Goal: Ask a question: Seek information or help from site administrators or community

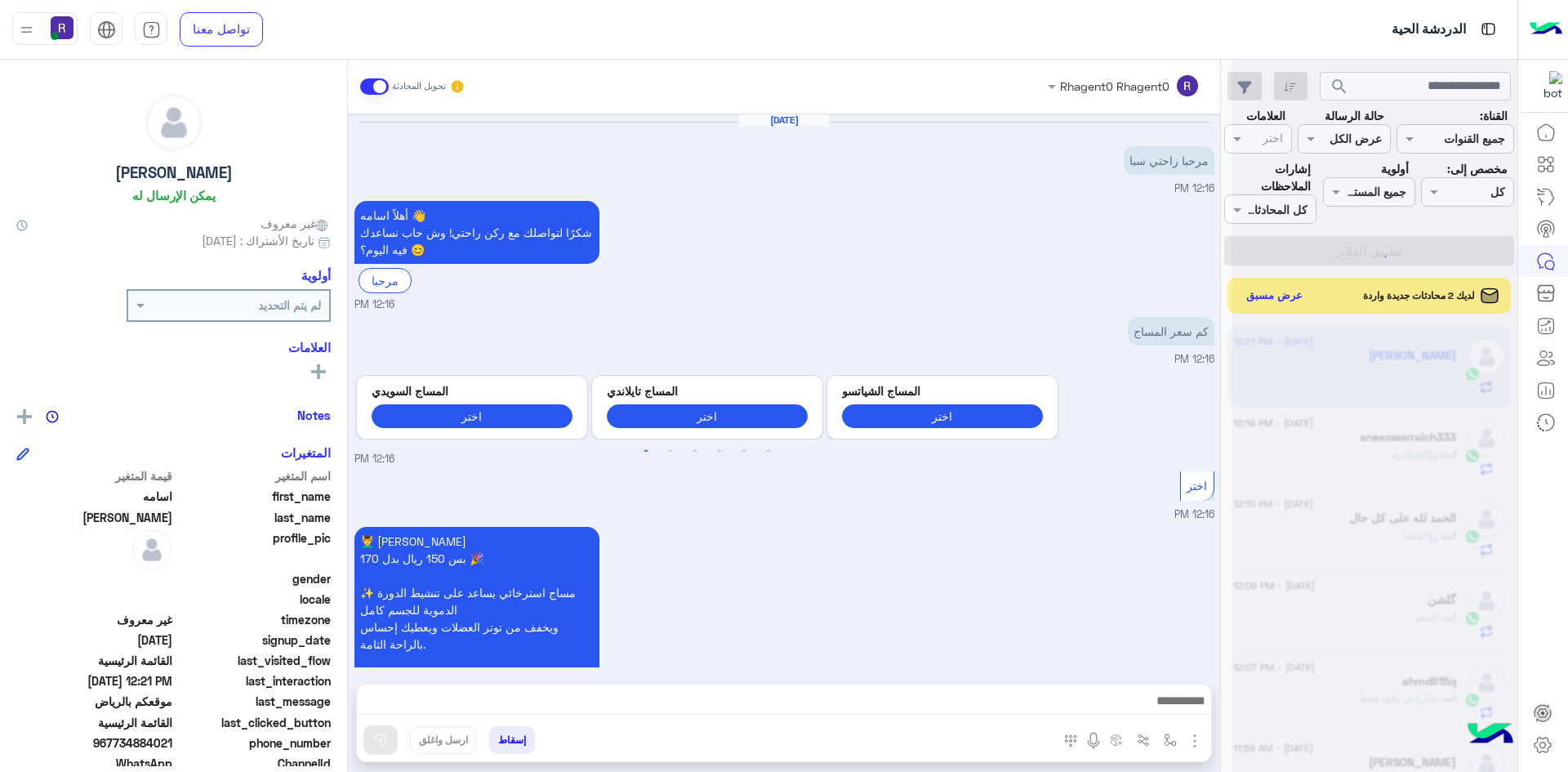
scroll to position [1520, 0]
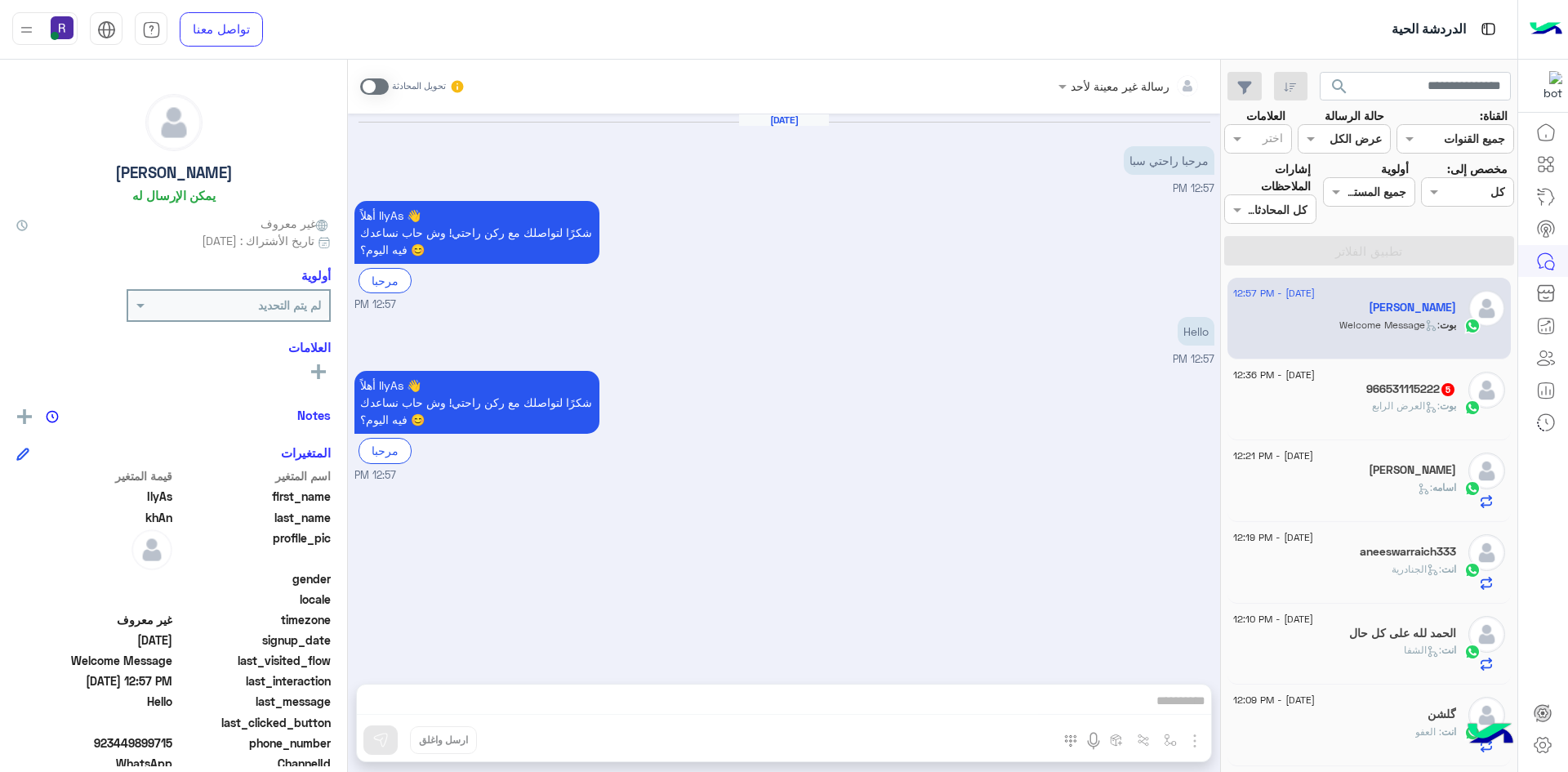
click at [1392, 401] on span ": العرض الرابع" at bounding box center [1406, 405] width 68 height 12
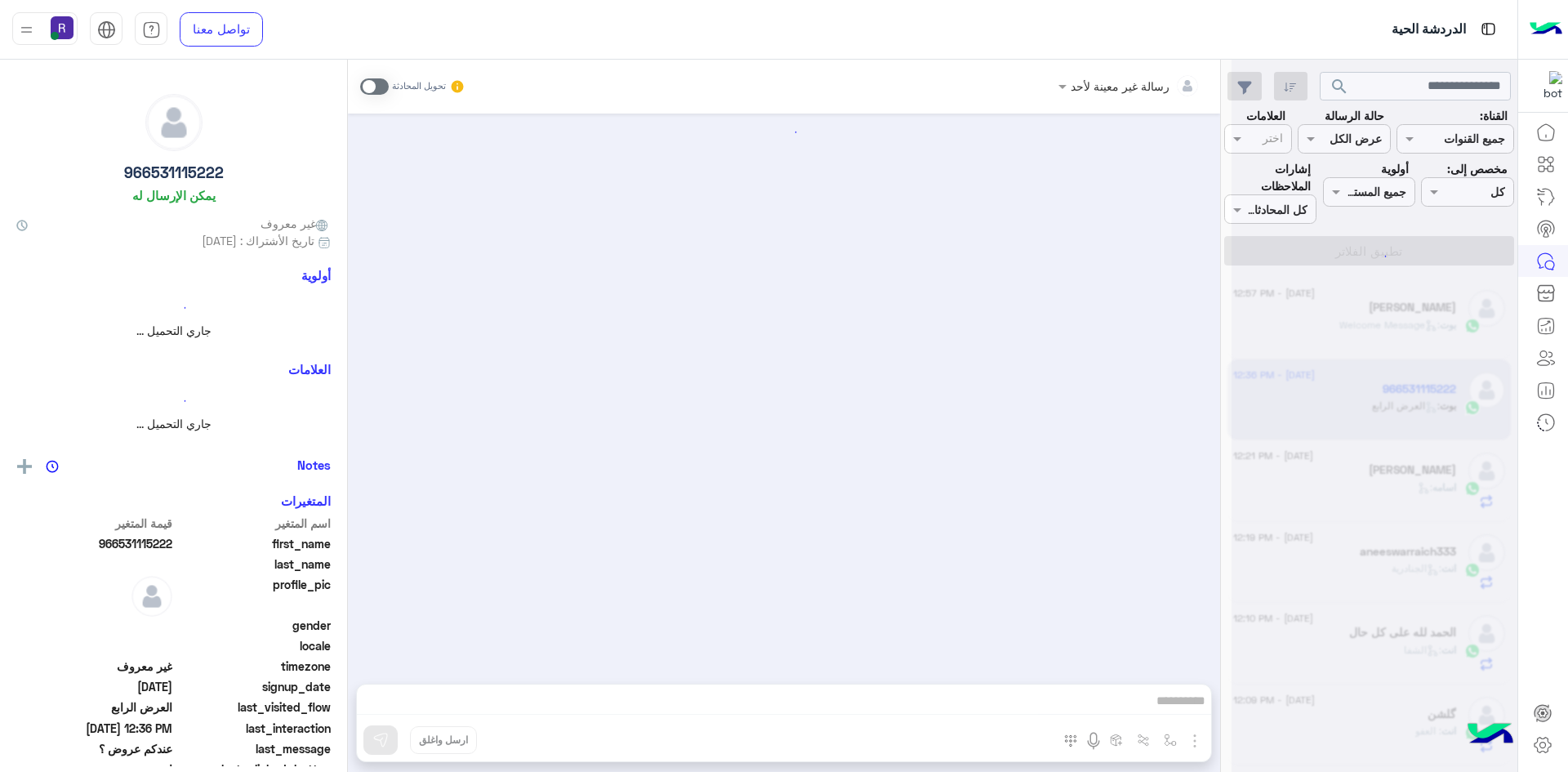
scroll to position [1392, 0]
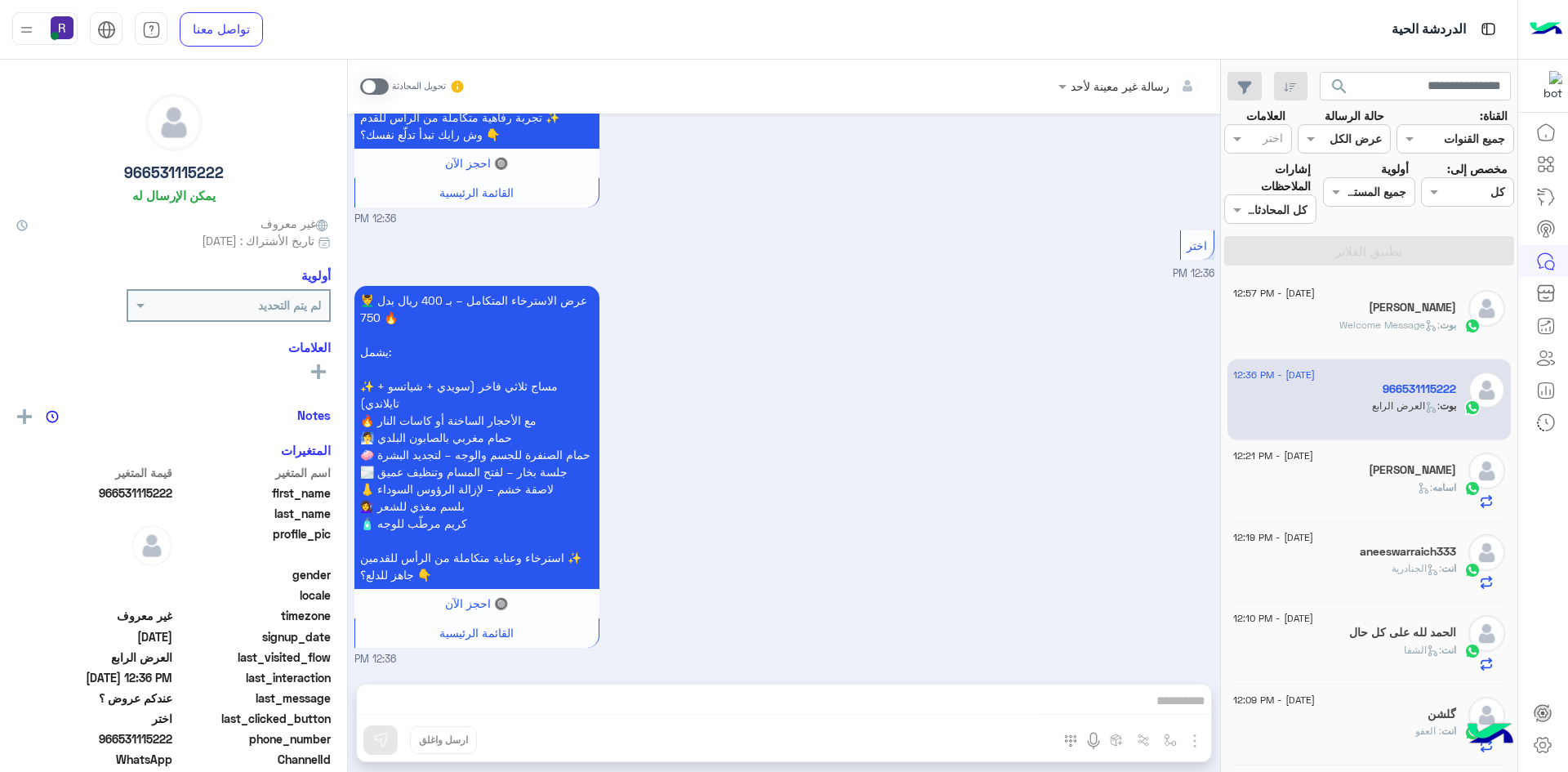
click at [386, 88] on span at bounding box center [375, 86] width 28 height 16
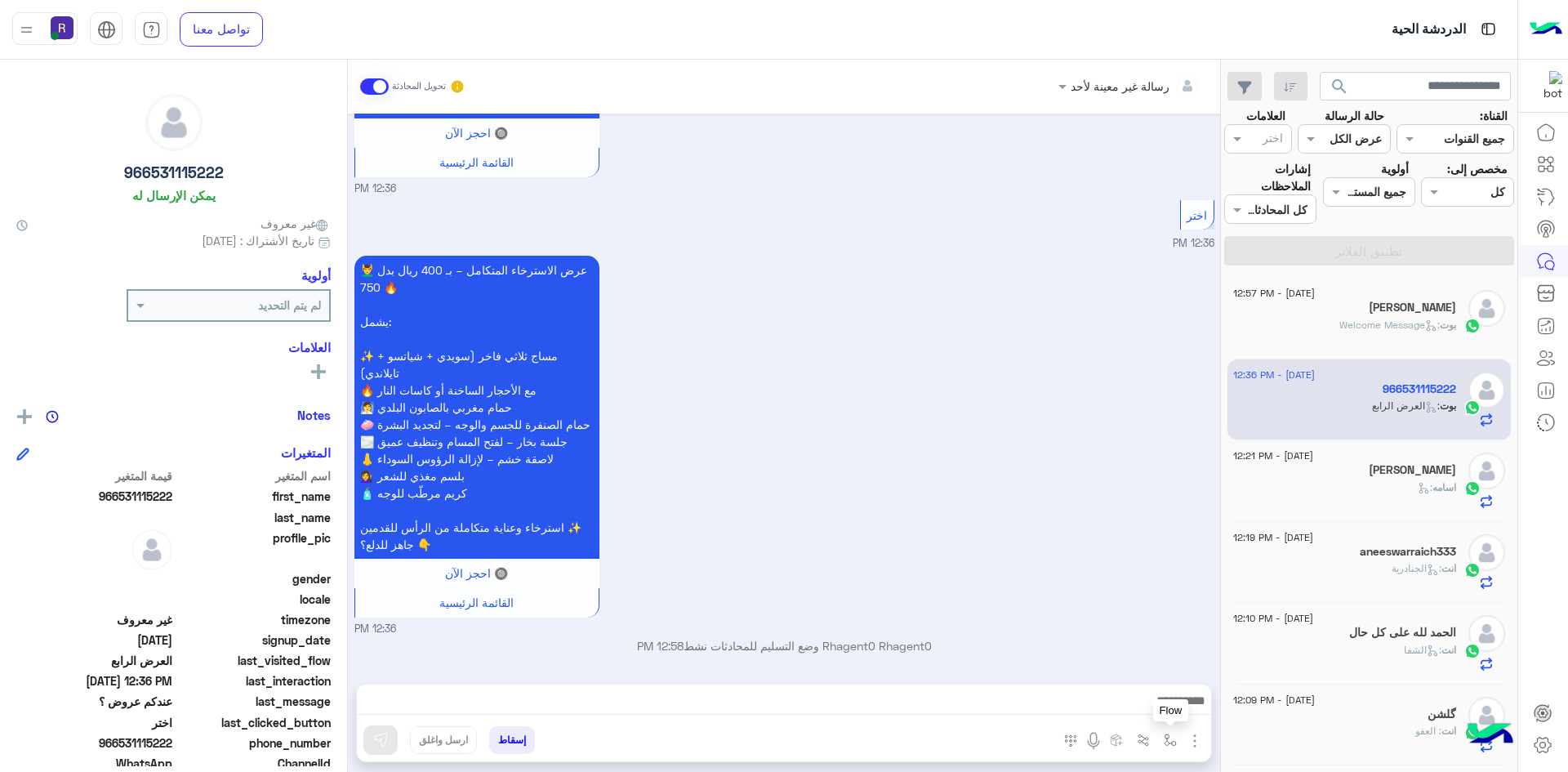
click at [1173, 741] on img "button" at bounding box center [1171, 740] width 13 height 13
click at [1148, 707] on input "text" at bounding box center [1120, 704] width 110 height 19
click at [935, 528] on div "💆‍♂️ عرض الاسترخاء المتكامل – بـ 400 ريال بدل 750 🔥 يشمل: ✨ مساج ثلاثي فاخر (سو…" at bounding box center [785, 444] width 860 height 386
click at [1195, 744] on img "button" at bounding box center [1194, 741] width 20 height 20
click at [1170, 710] on span "الصور" at bounding box center [1163, 705] width 30 height 19
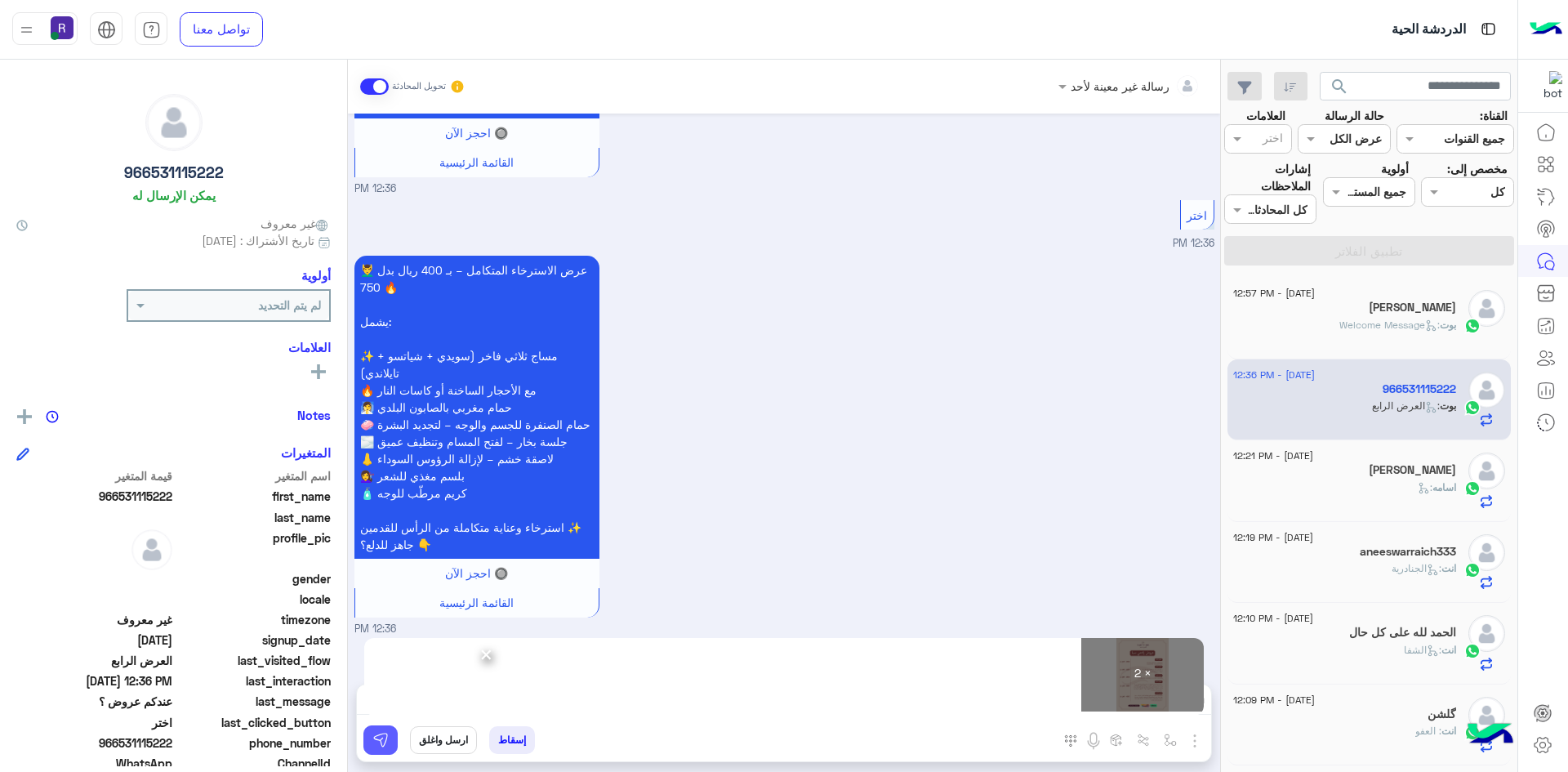
click at [381, 739] on img at bounding box center [380, 740] width 16 height 16
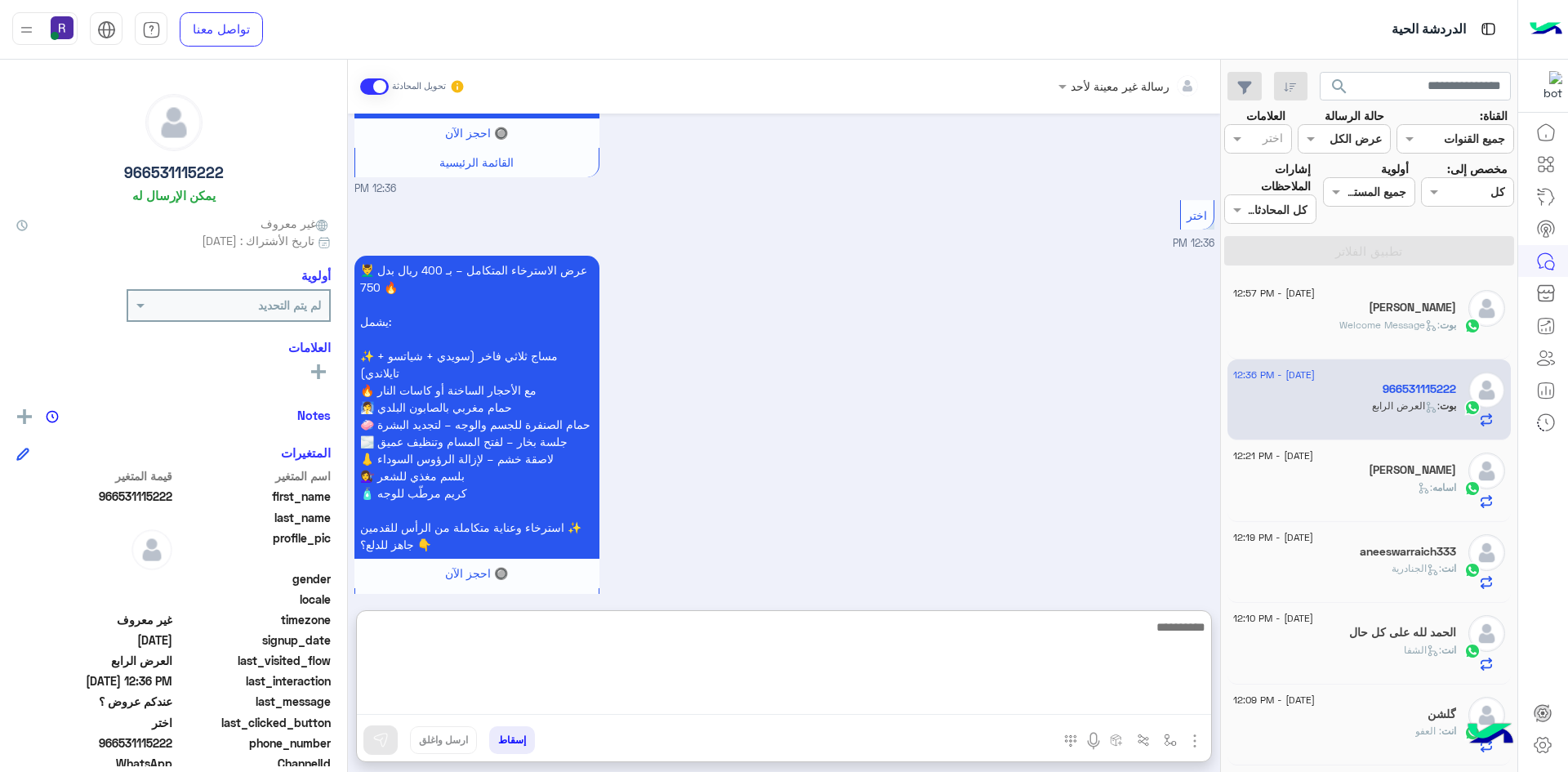
paste textarea "**********"
type textarea "**********"
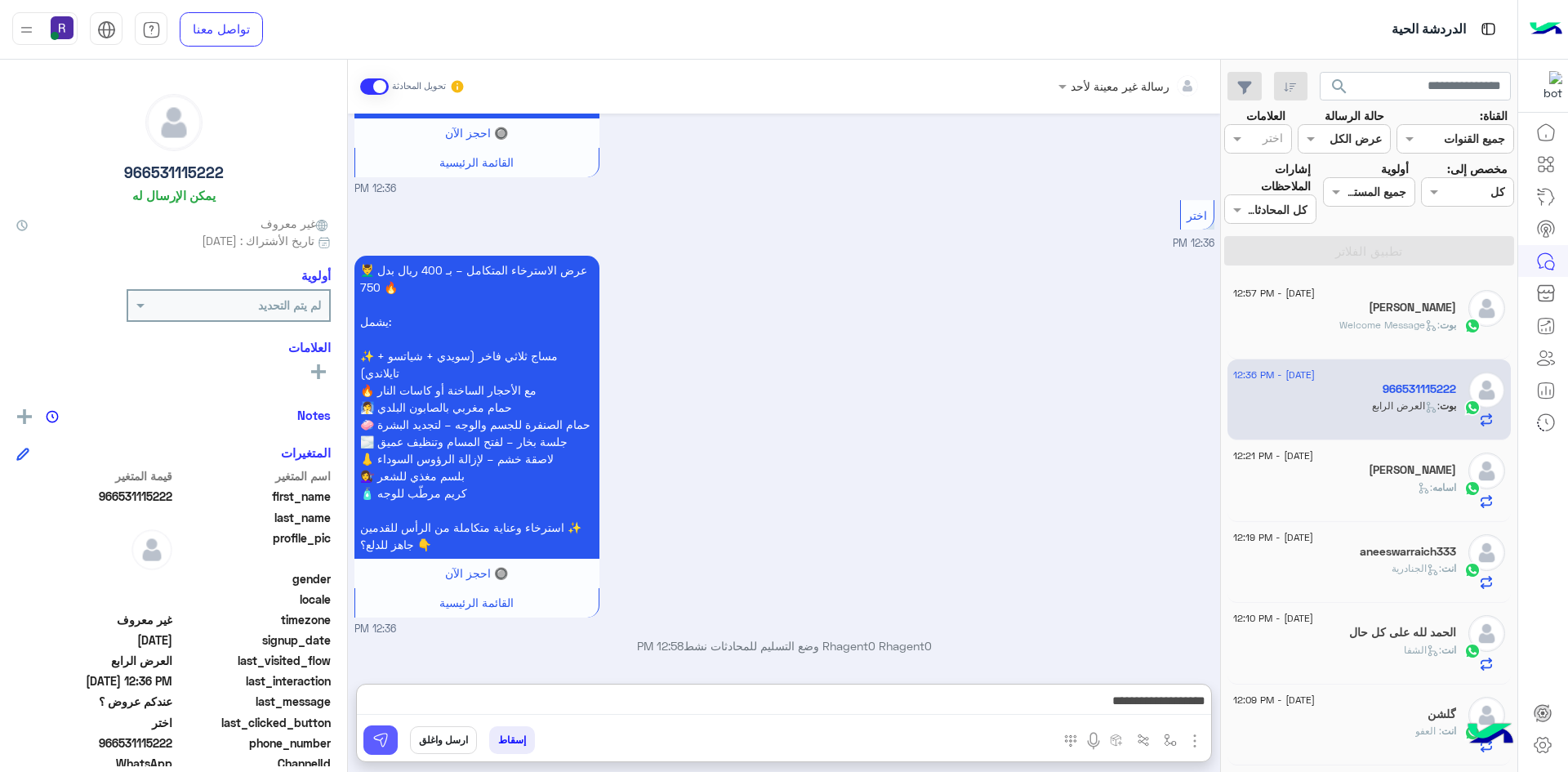
click at [388, 750] on button at bounding box center [380, 740] width 34 height 29
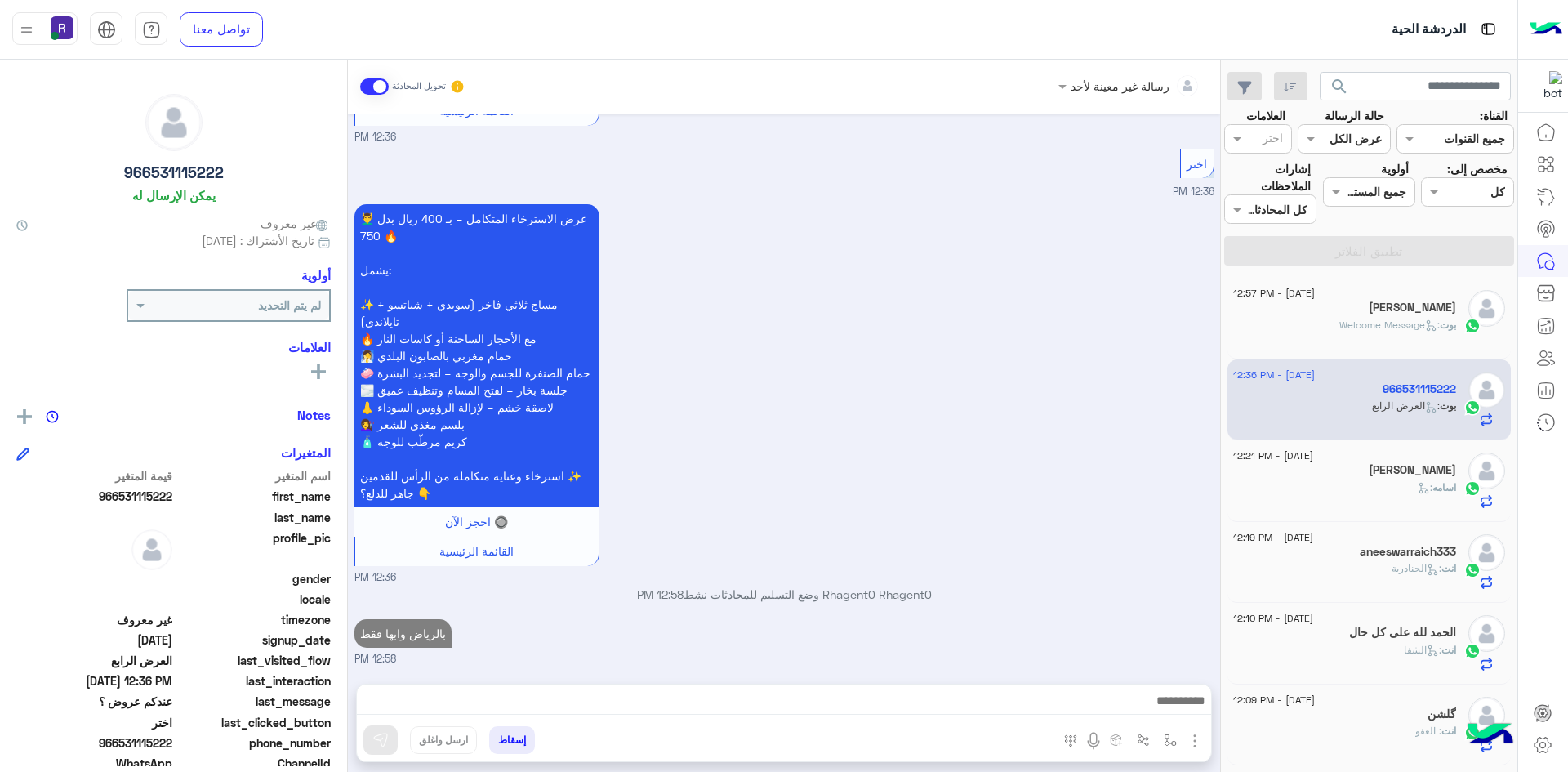
scroll to position [1473, 0]
click at [1337, 332] on div "بوت : Welcome Message" at bounding box center [1344, 332] width 223 height 28
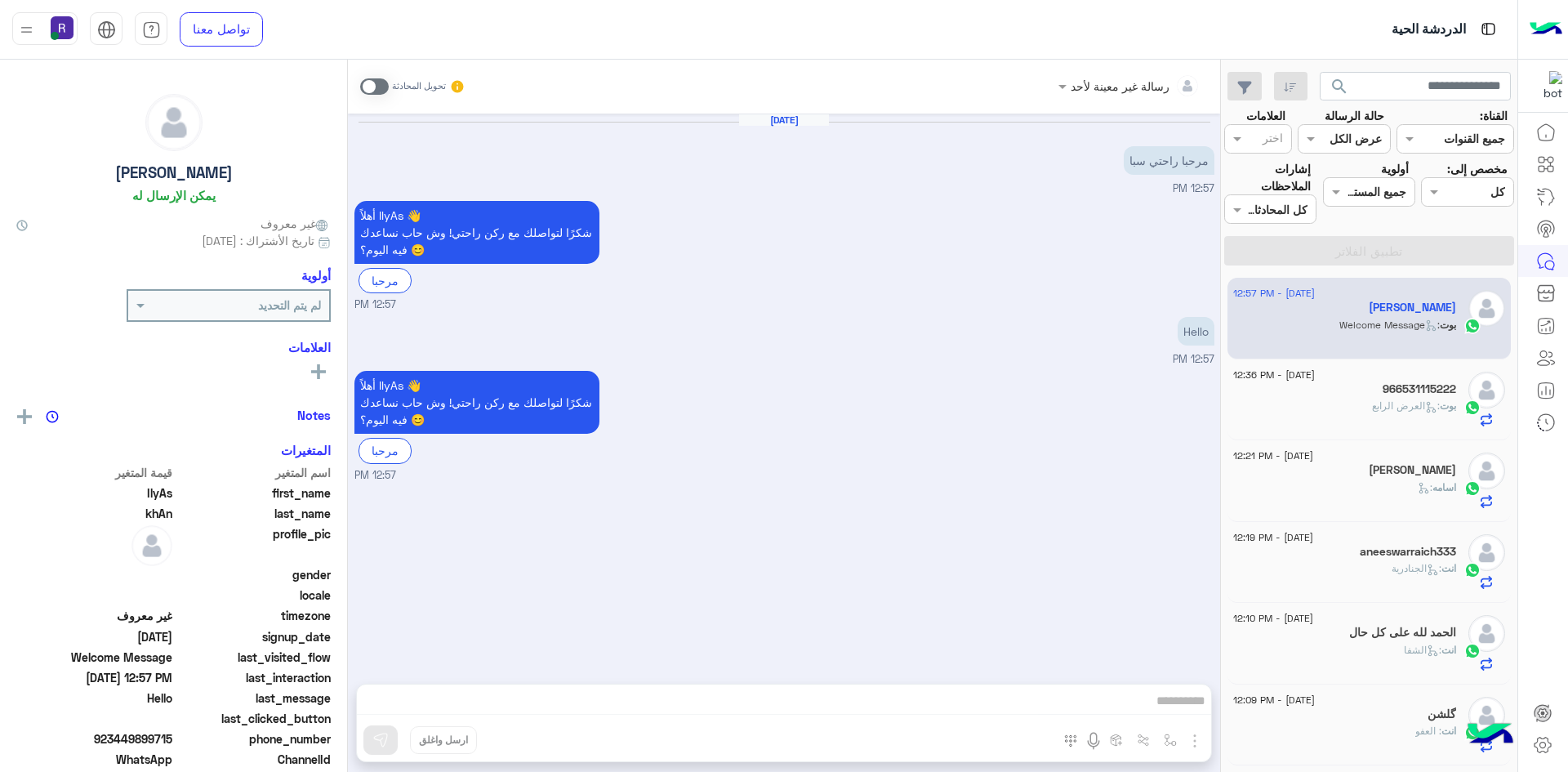
click at [379, 83] on span at bounding box center [375, 86] width 28 height 16
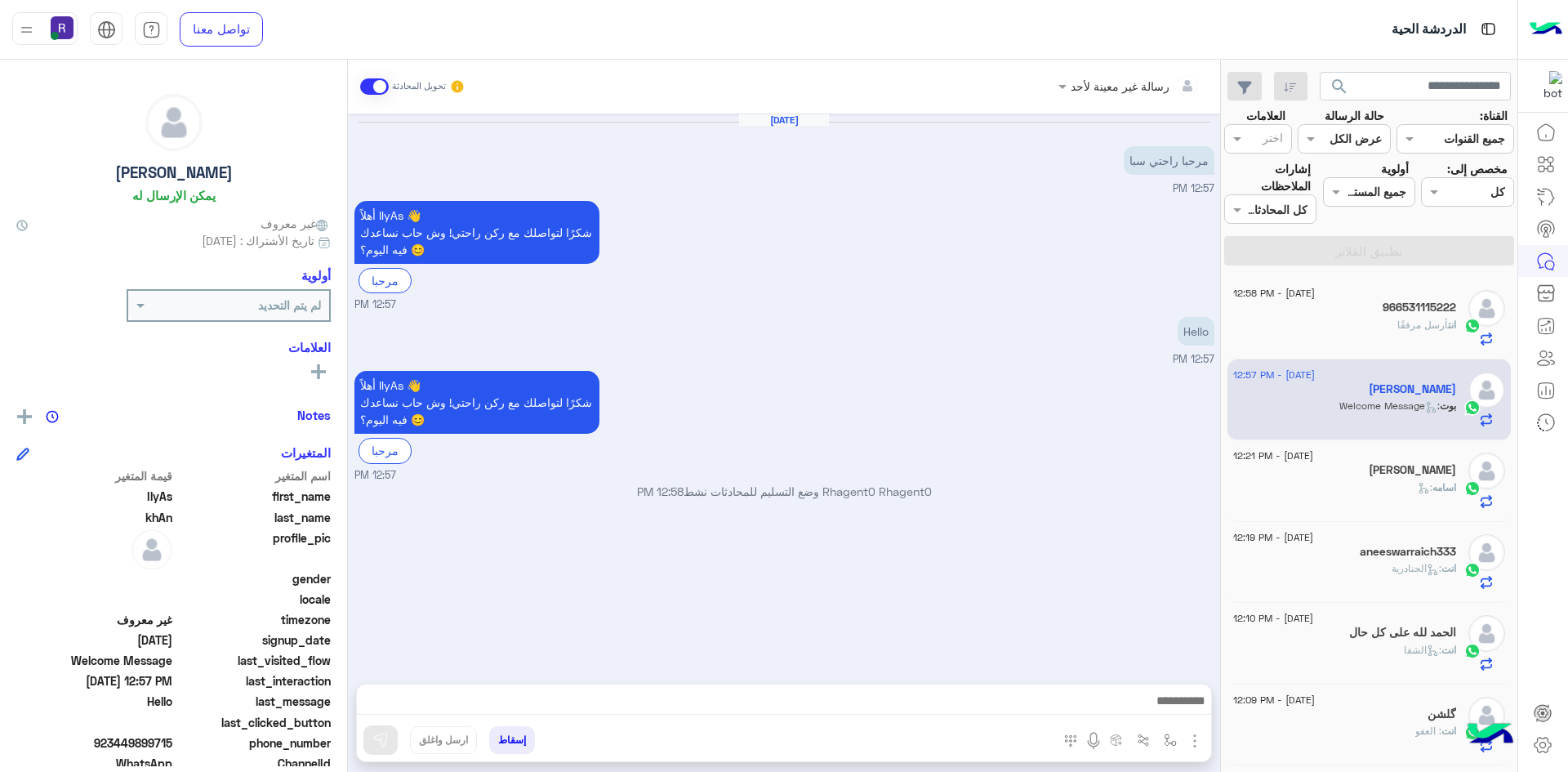
click at [1195, 740] on img "button" at bounding box center [1194, 741] width 20 height 20
click at [1181, 714] on button "الصور" at bounding box center [1170, 705] width 70 height 33
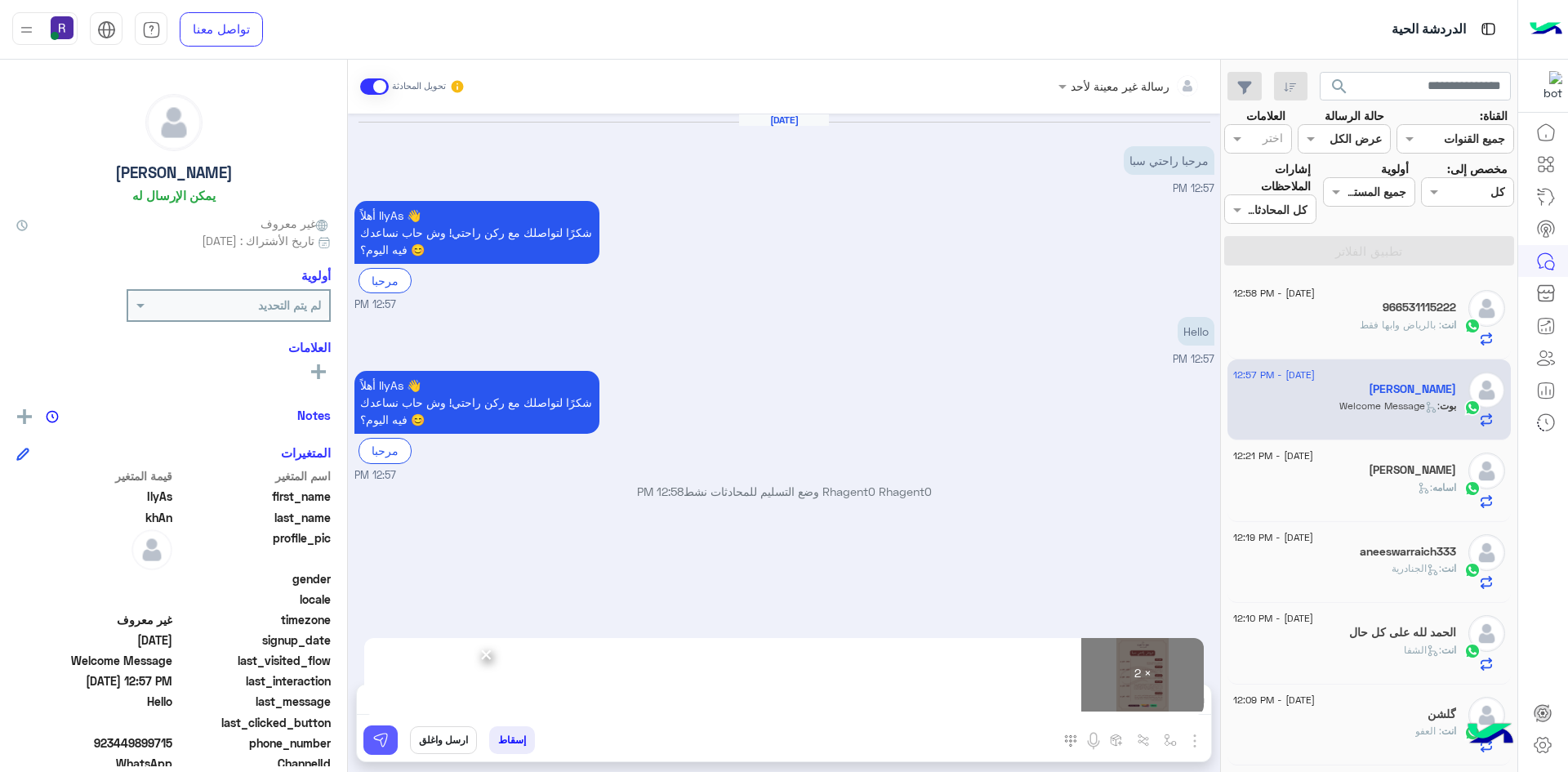
click at [381, 737] on img at bounding box center [380, 740] width 16 height 16
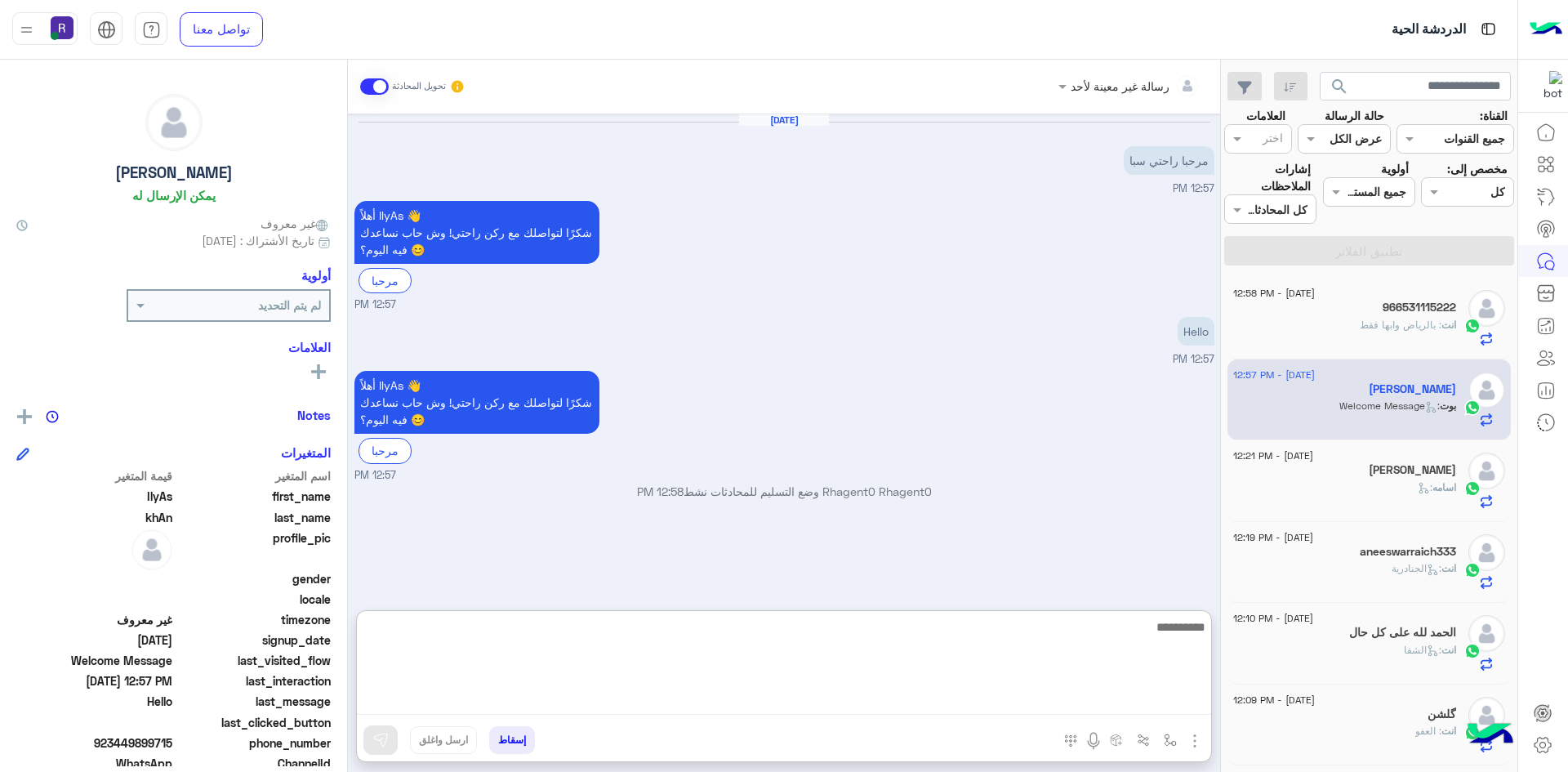
paste textarea "**********"
type textarea "**********"
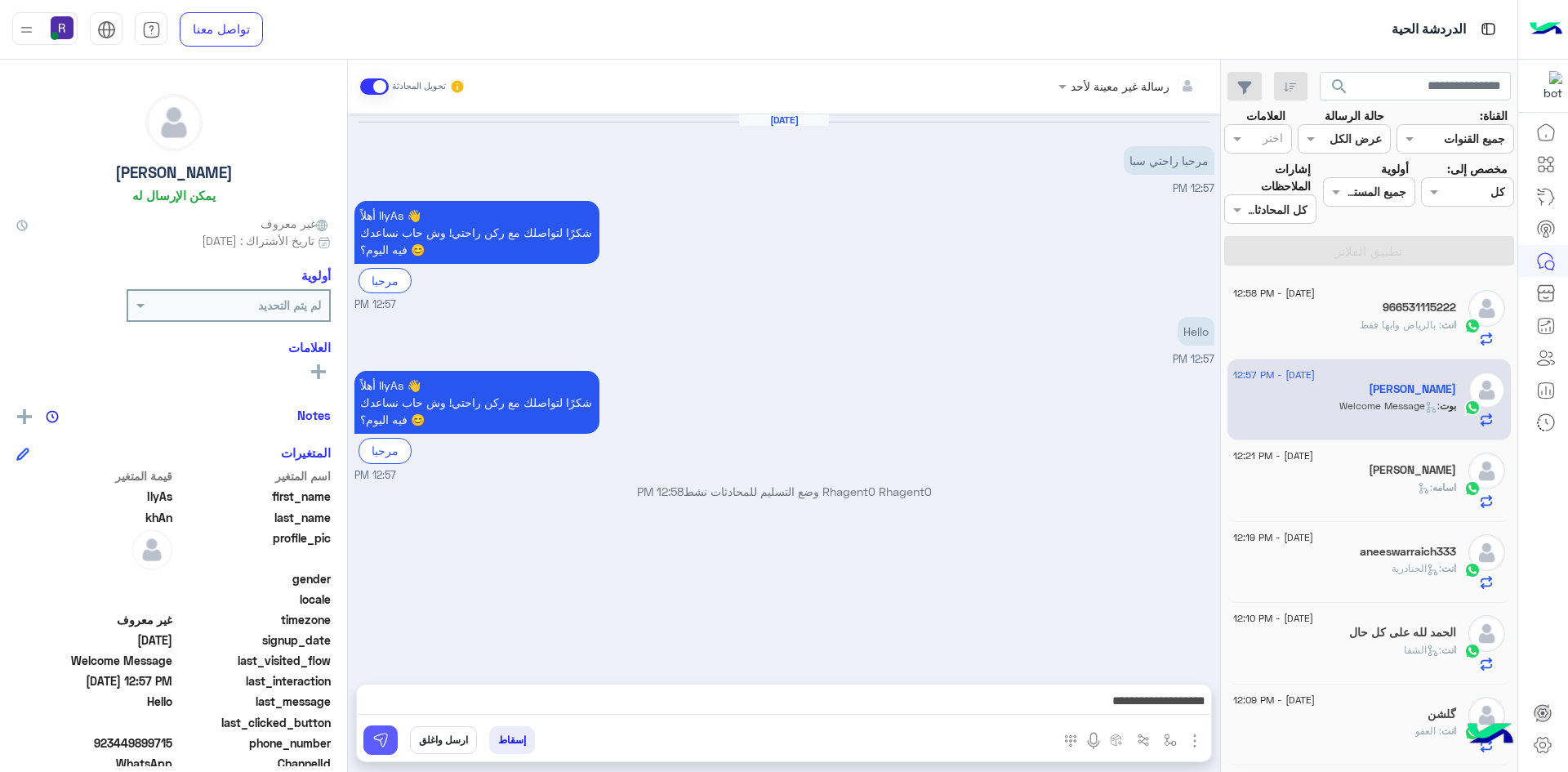
click at [388, 737] on img at bounding box center [380, 740] width 16 height 16
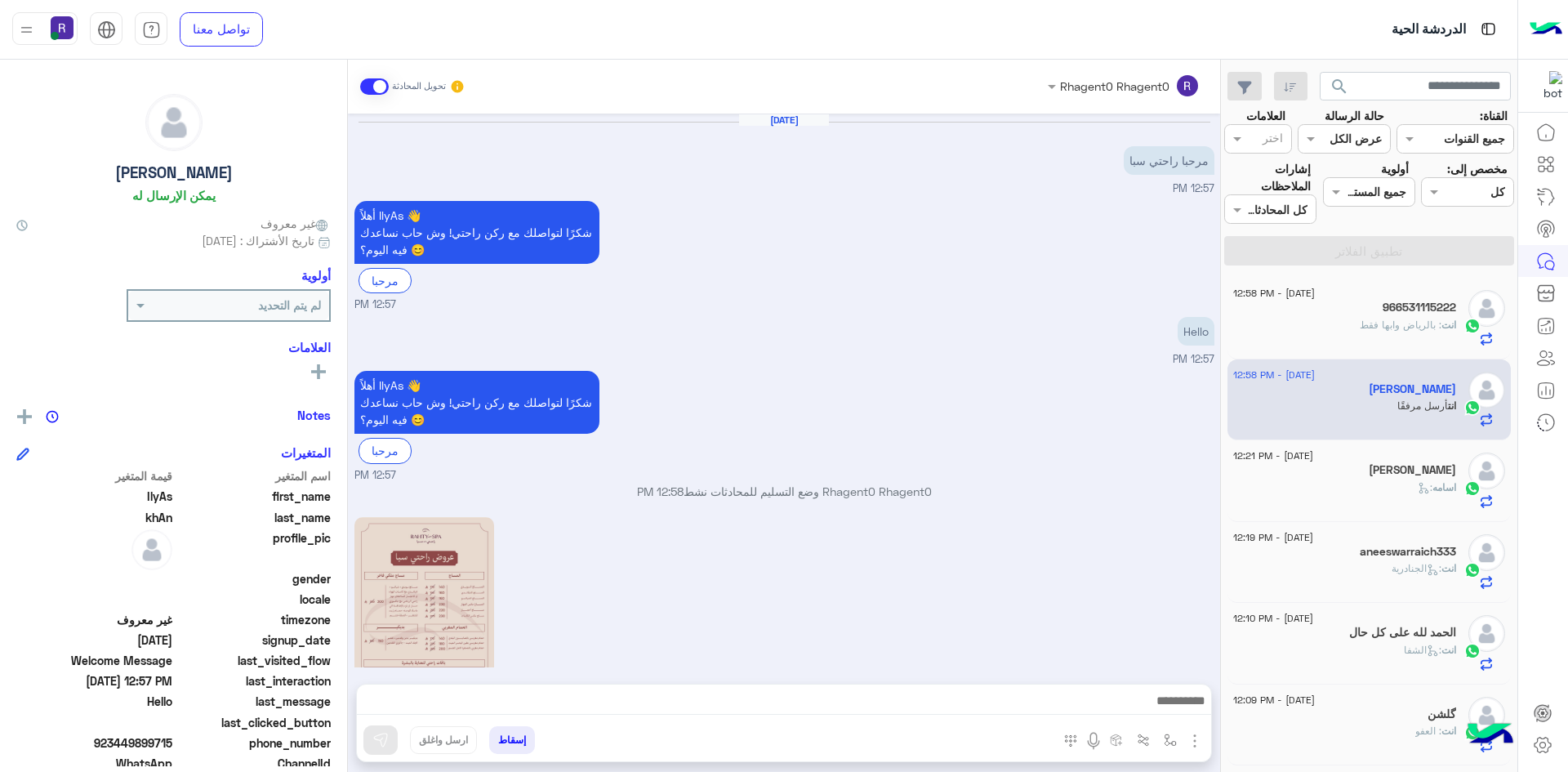
scroll to position [372, 0]
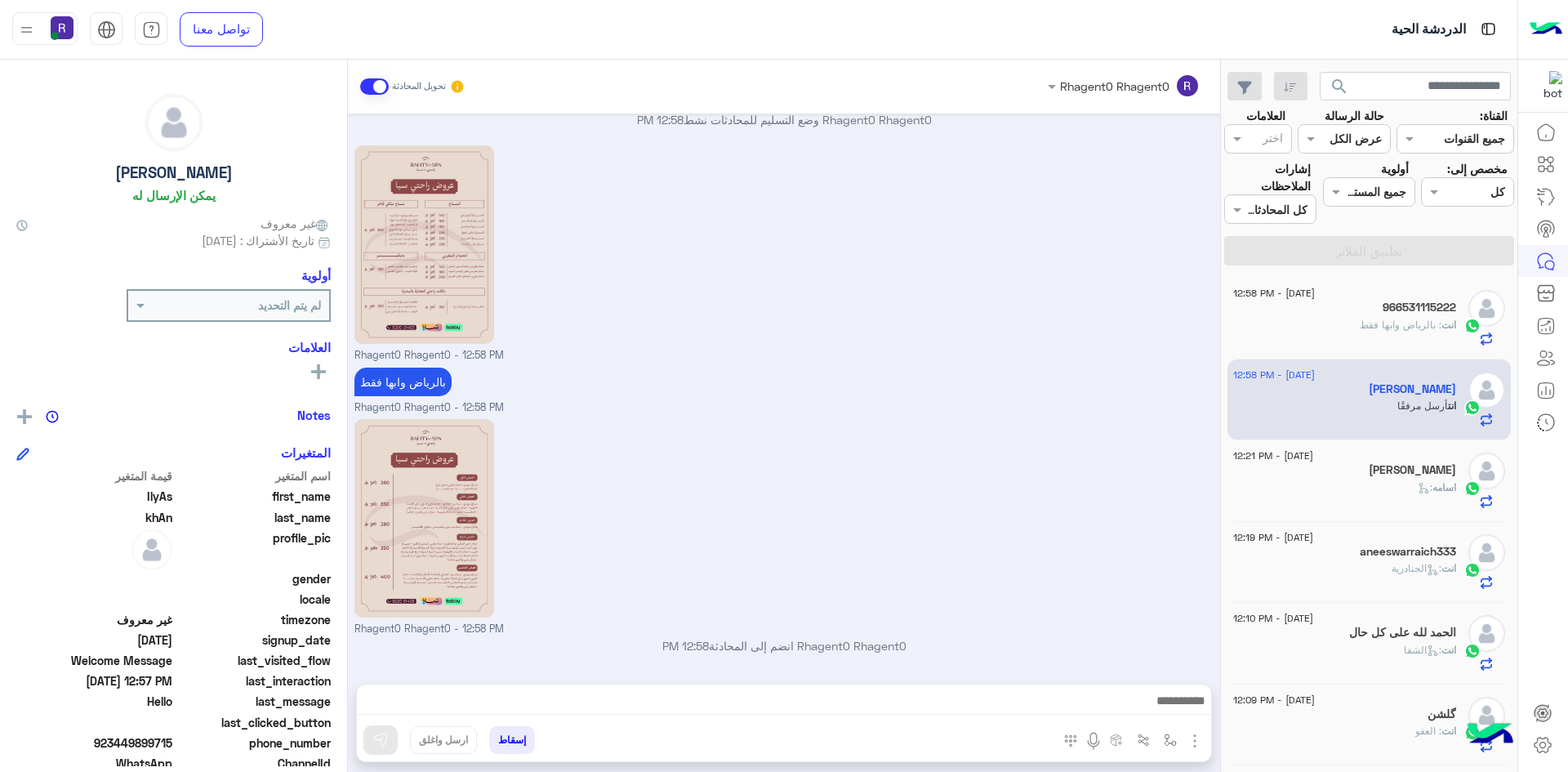
click at [1411, 323] on span ": بالرياض وابها فقط" at bounding box center [1400, 324] width 82 height 12
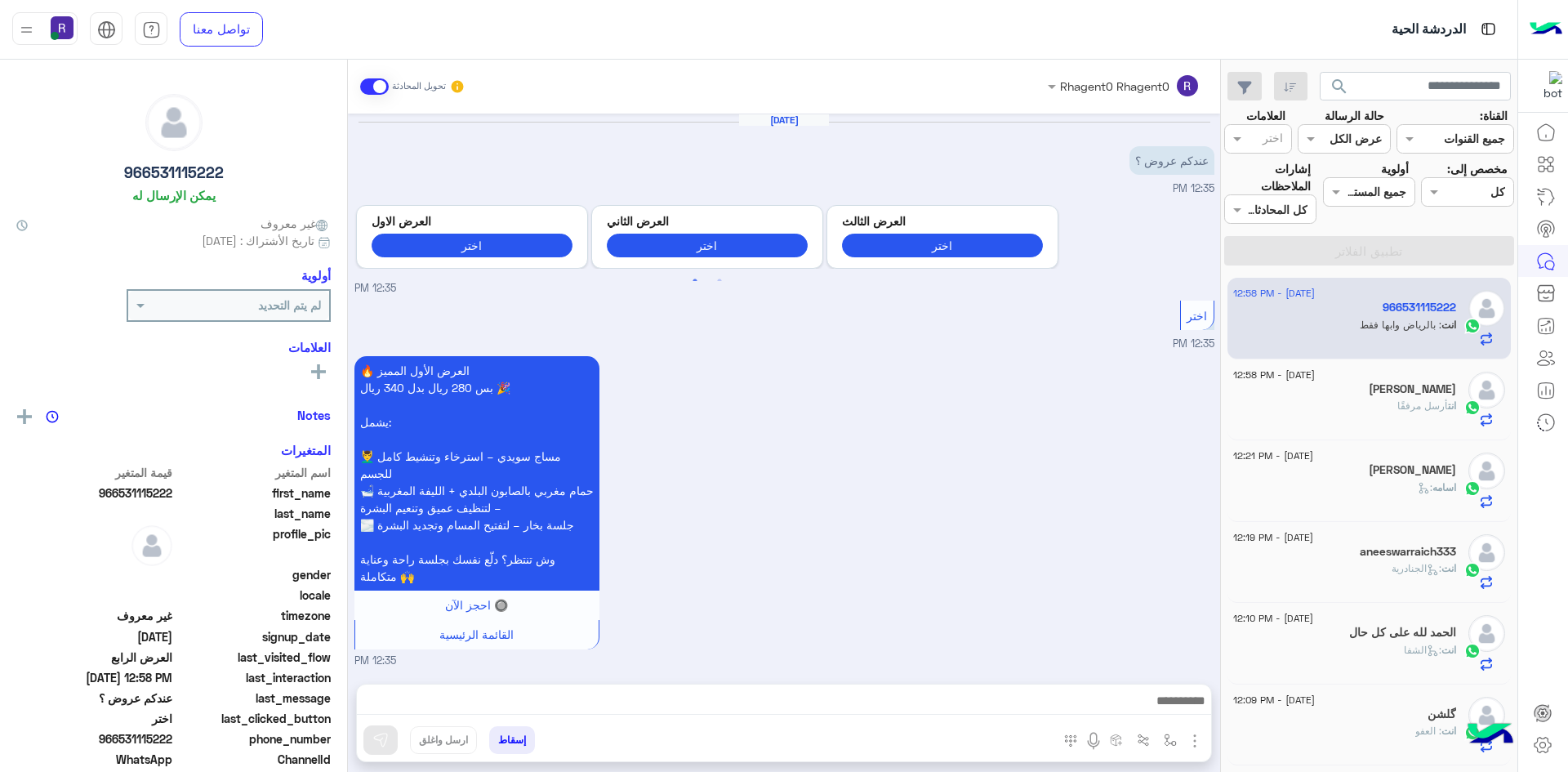
scroll to position [1948, 0]
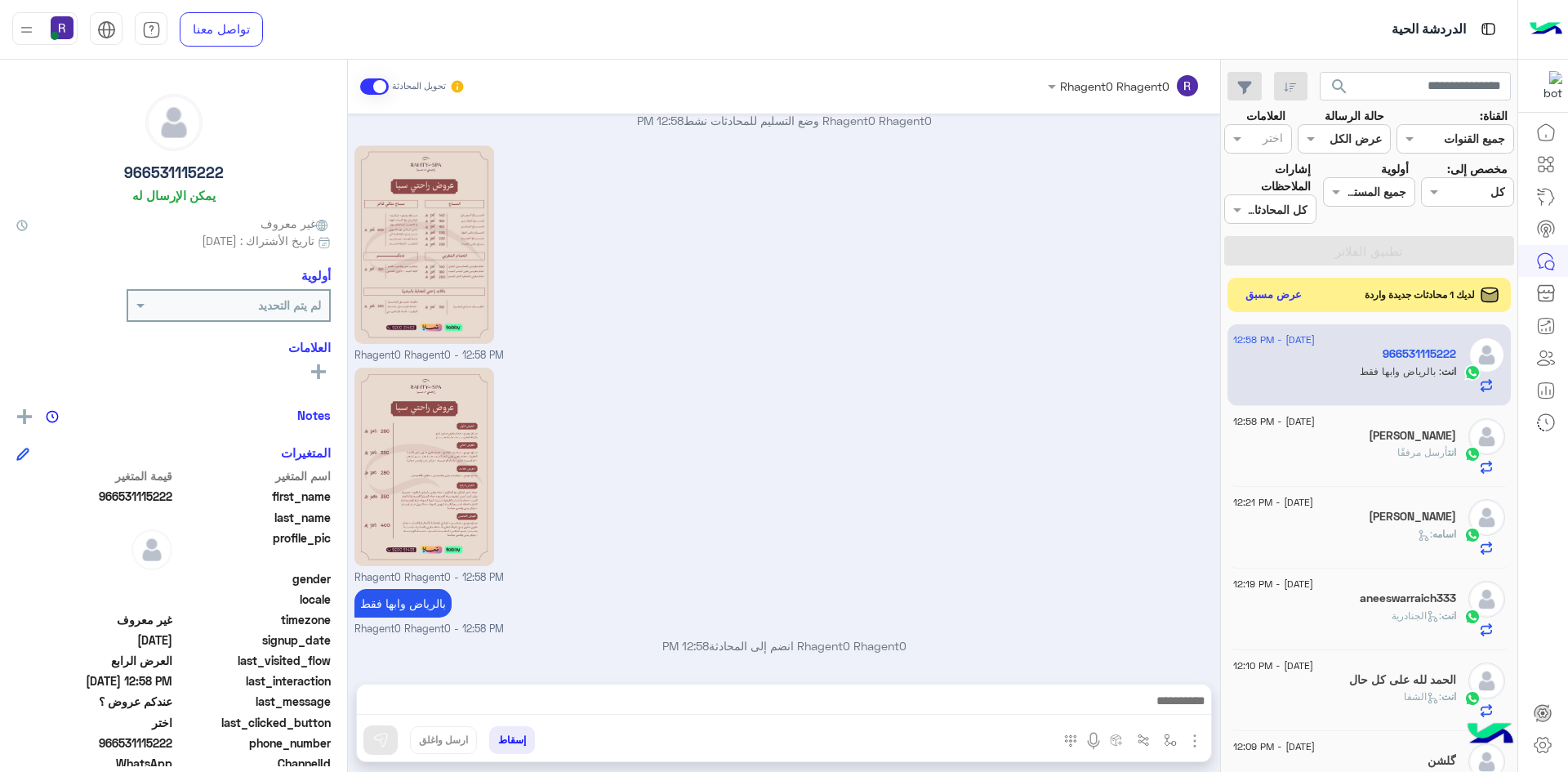
click at [1293, 298] on button "عرض مسبق" at bounding box center [1273, 295] width 69 height 22
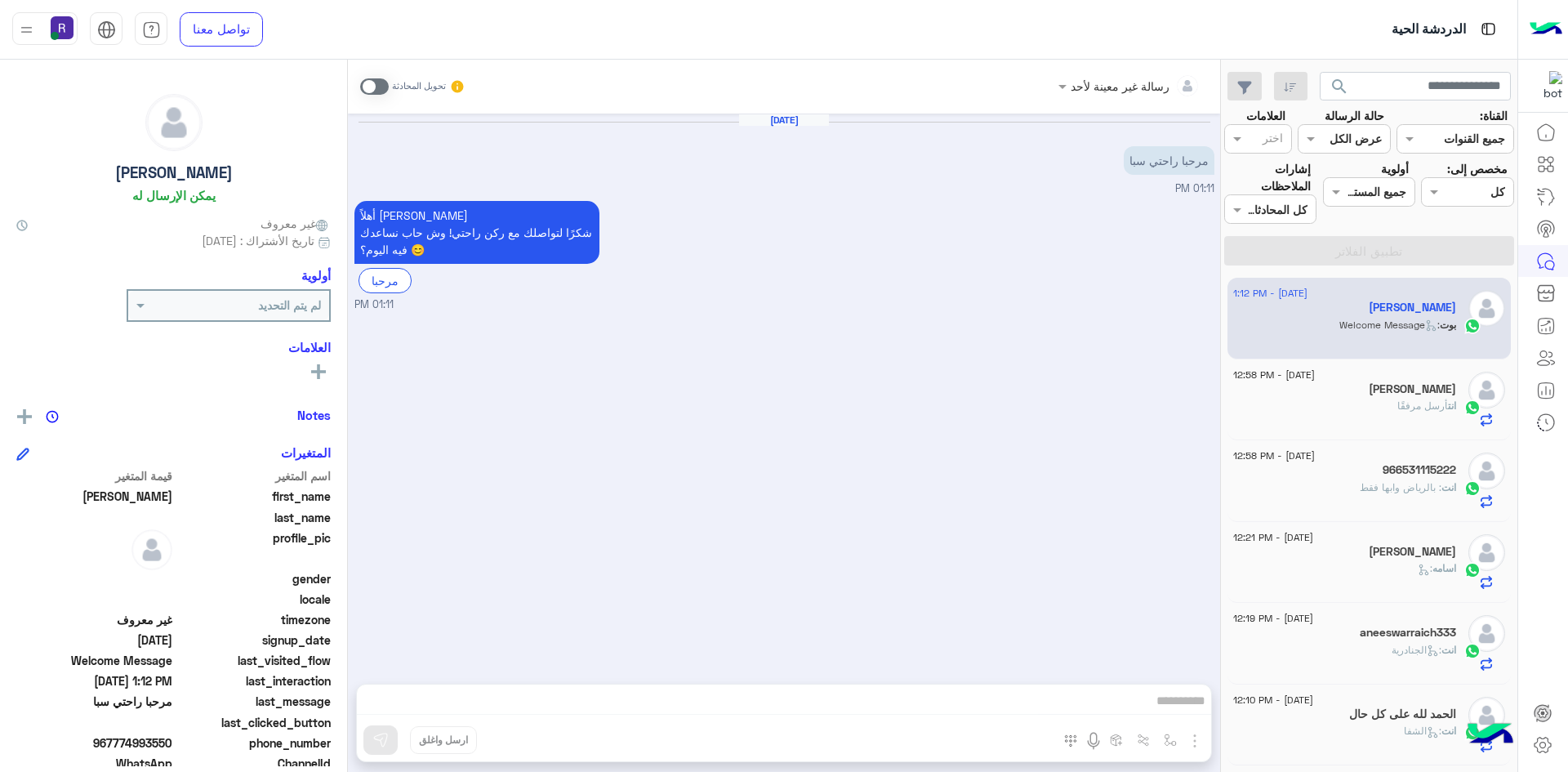
click at [381, 86] on span at bounding box center [375, 86] width 28 height 16
click at [1195, 740] on img "button" at bounding box center [1194, 741] width 20 height 20
click at [1173, 709] on span "الصور" at bounding box center [1163, 705] width 30 height 19
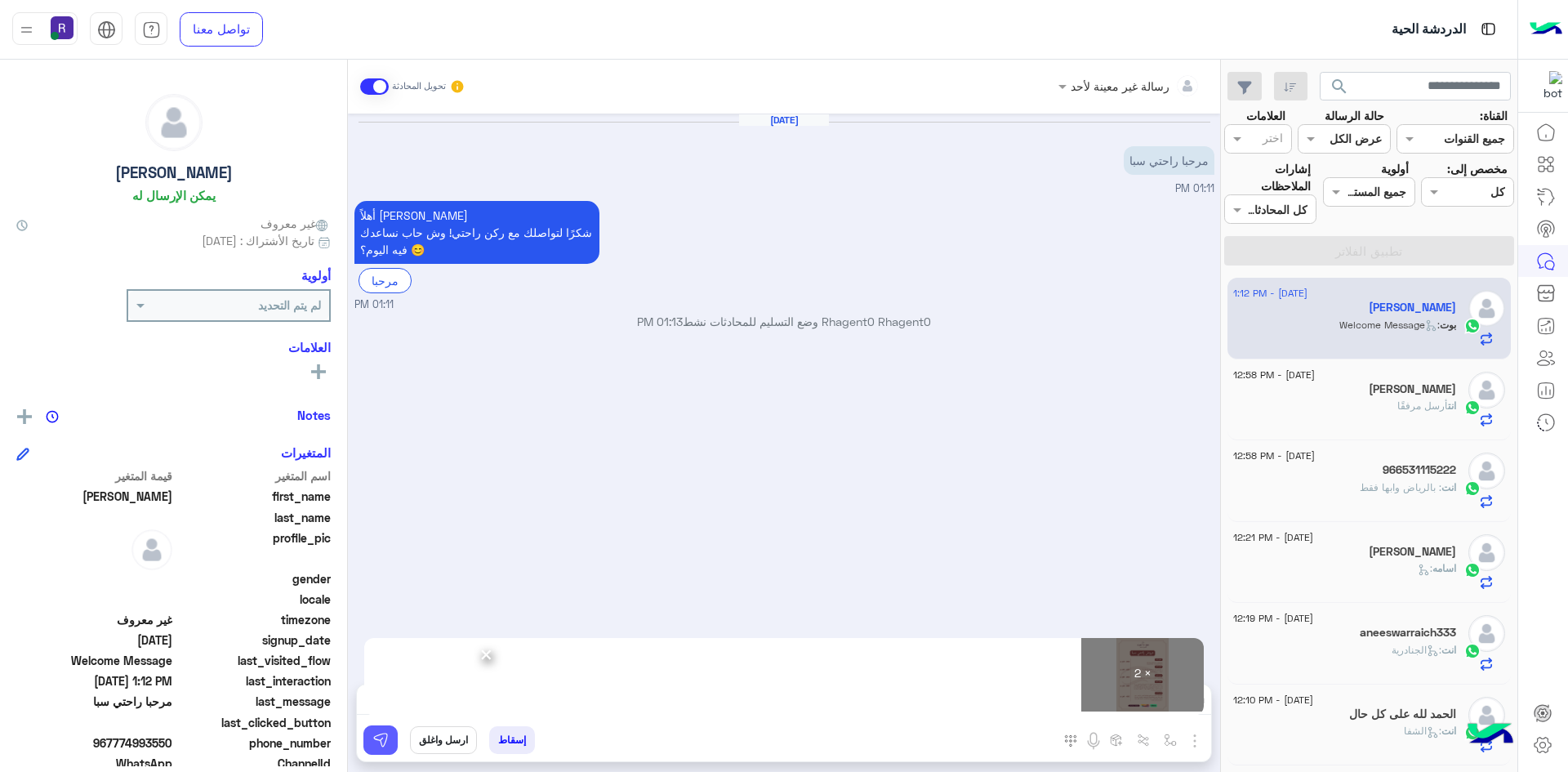
click at [371, 740] on button at bounding box center [380, 740] width 34 height 29
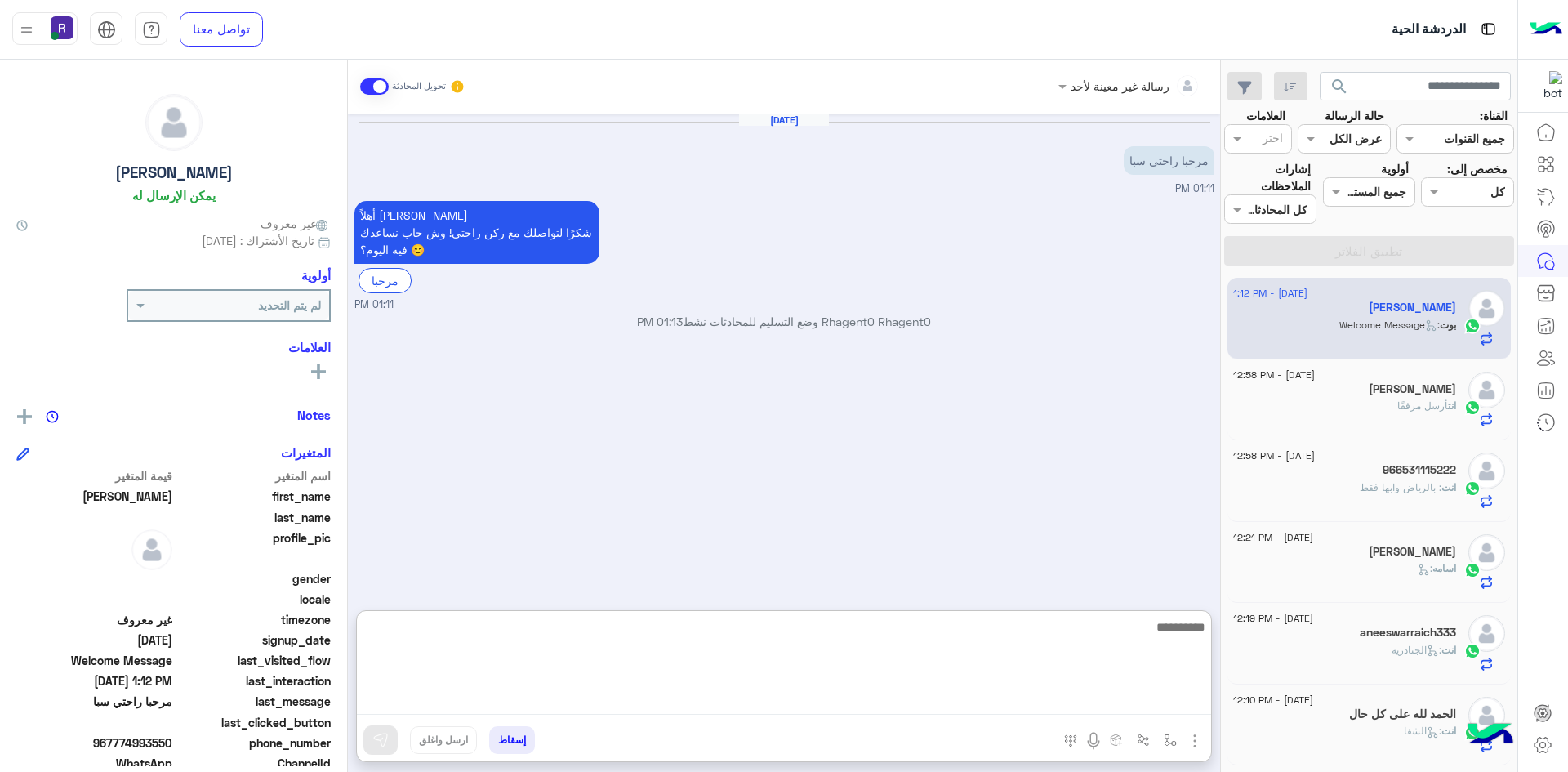
paste textarea "**********"
type textarea "**********"
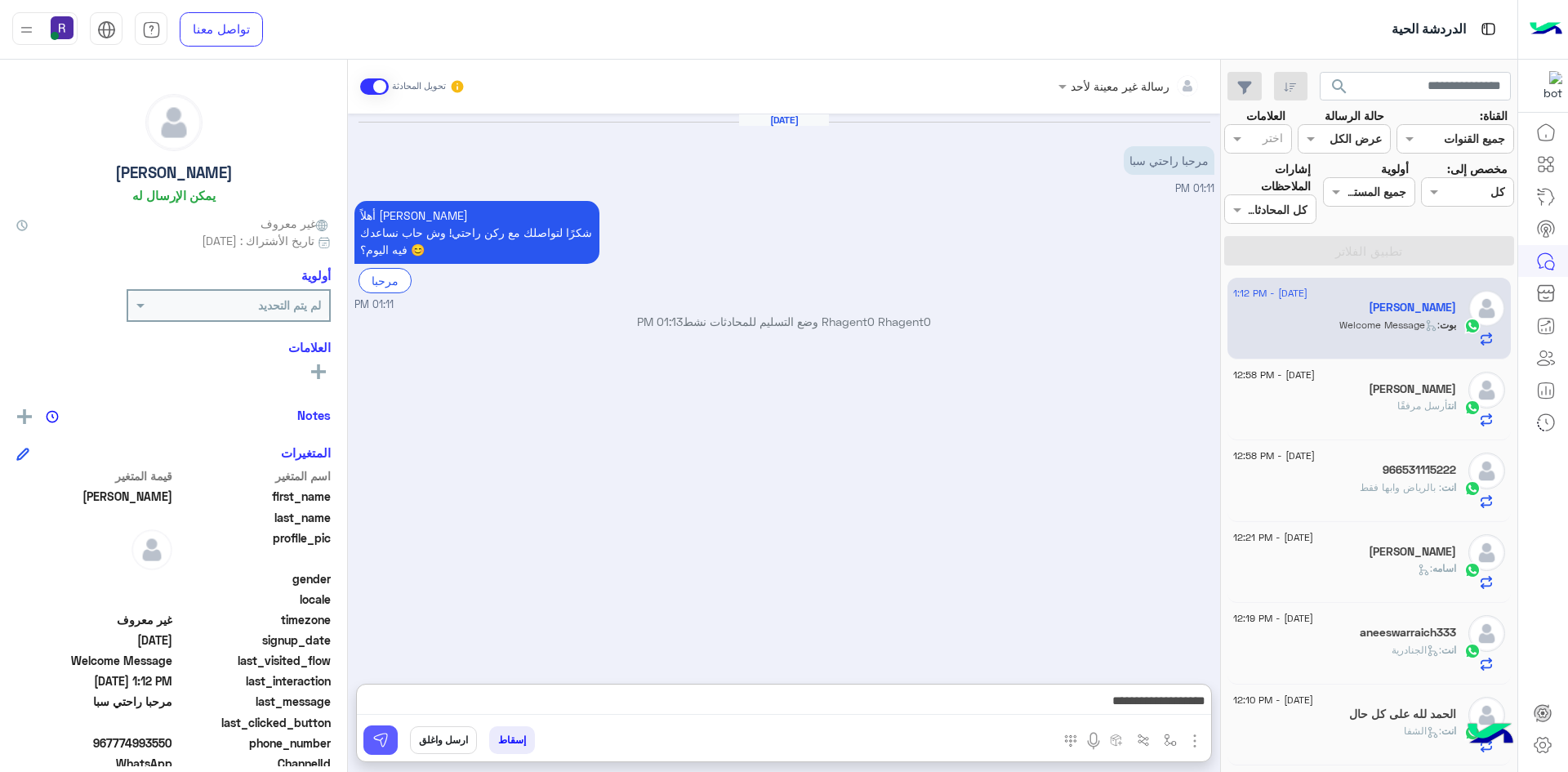
click at [390, 733] on button at bounding box center [380, 740] width 34 height 29
click at [1408, 411] on span "أرسل مرفقًا" at bounding box center [1423, 405] width 51 height 12
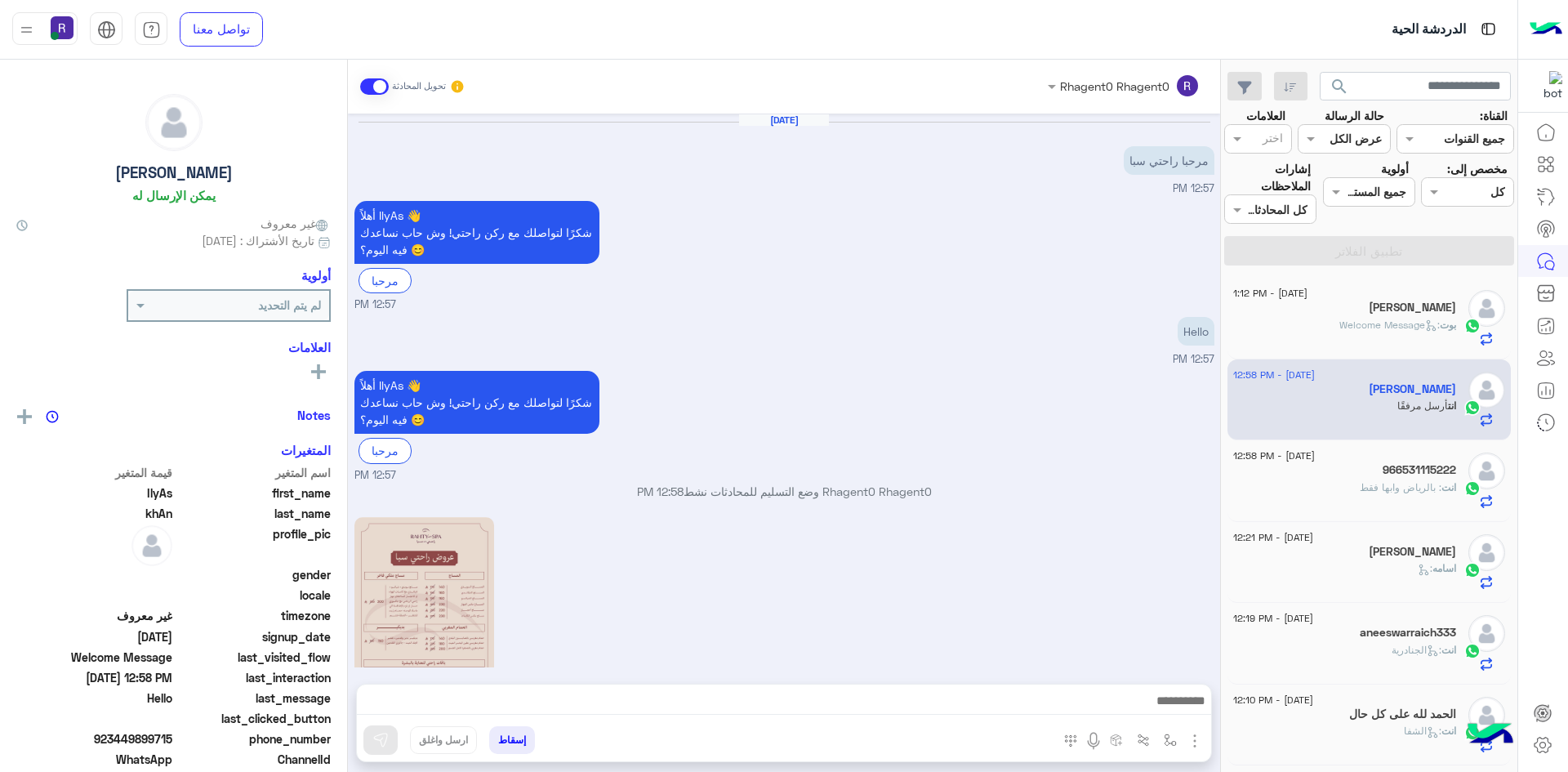
scroll to position [372, 0]
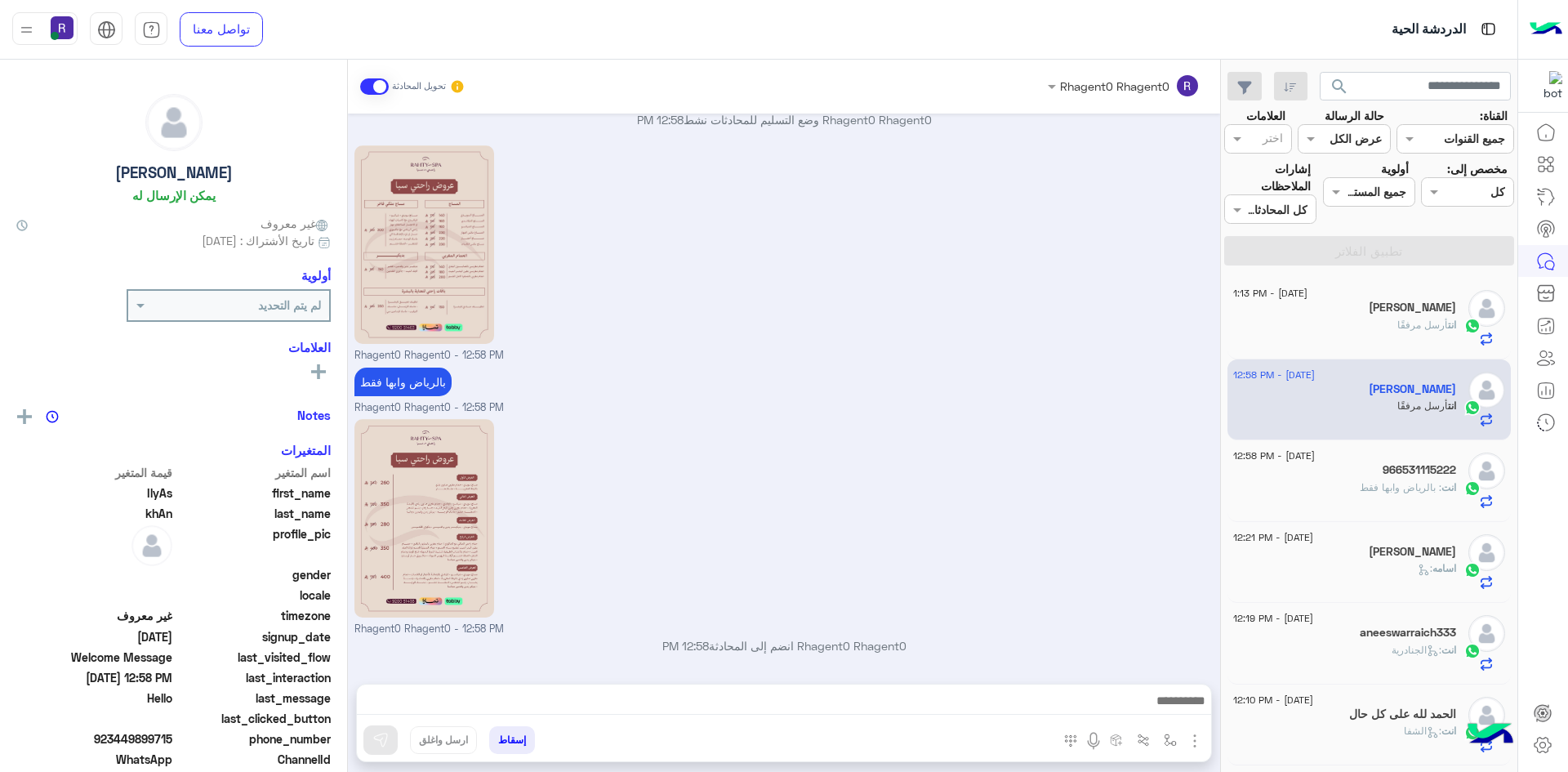
click at [1416, 482] on span ": بالرياض وابها فقط" at bounding box center [1400, 487] width 82 height 12
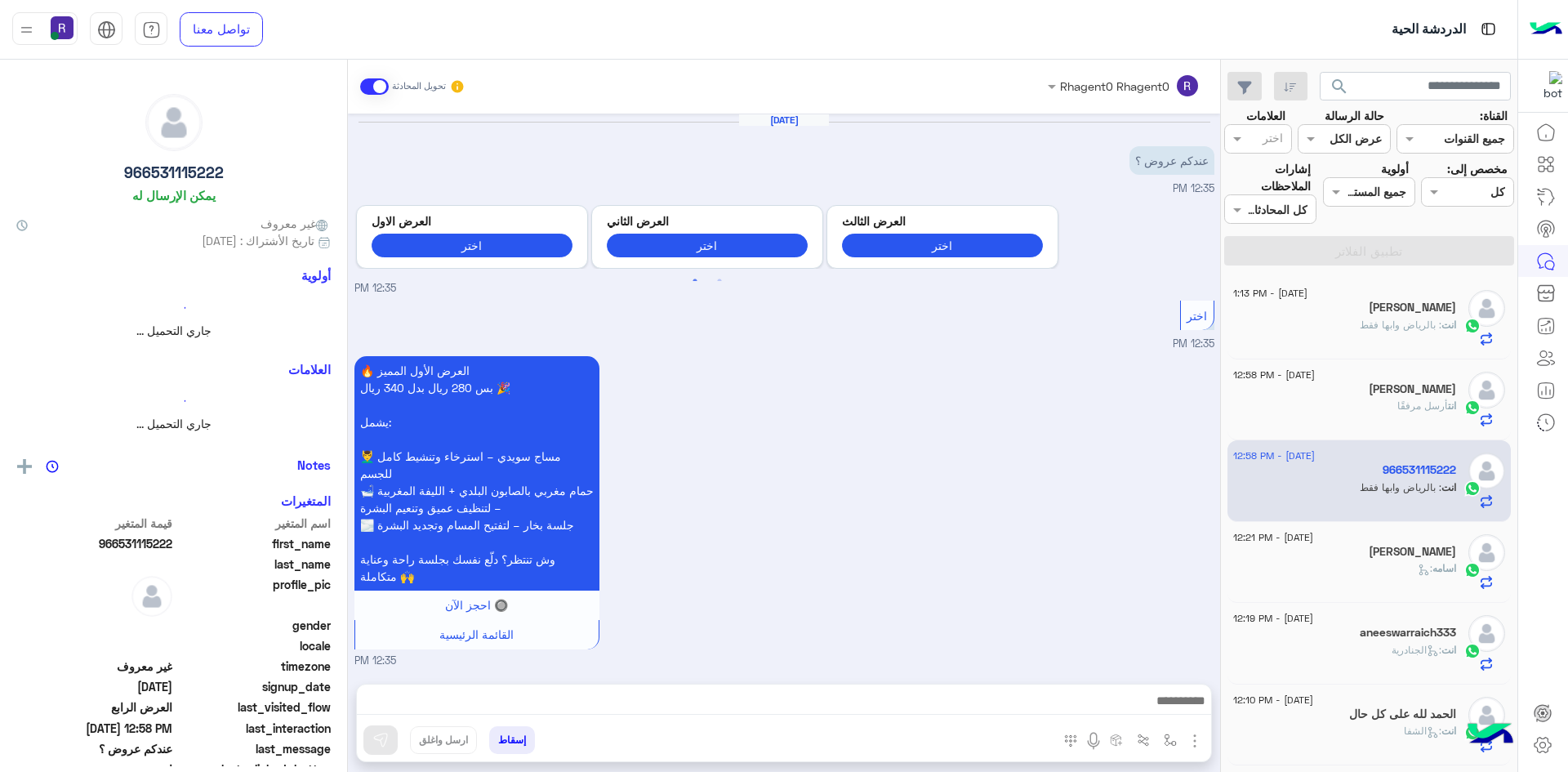
scroll to position [1948, 0]
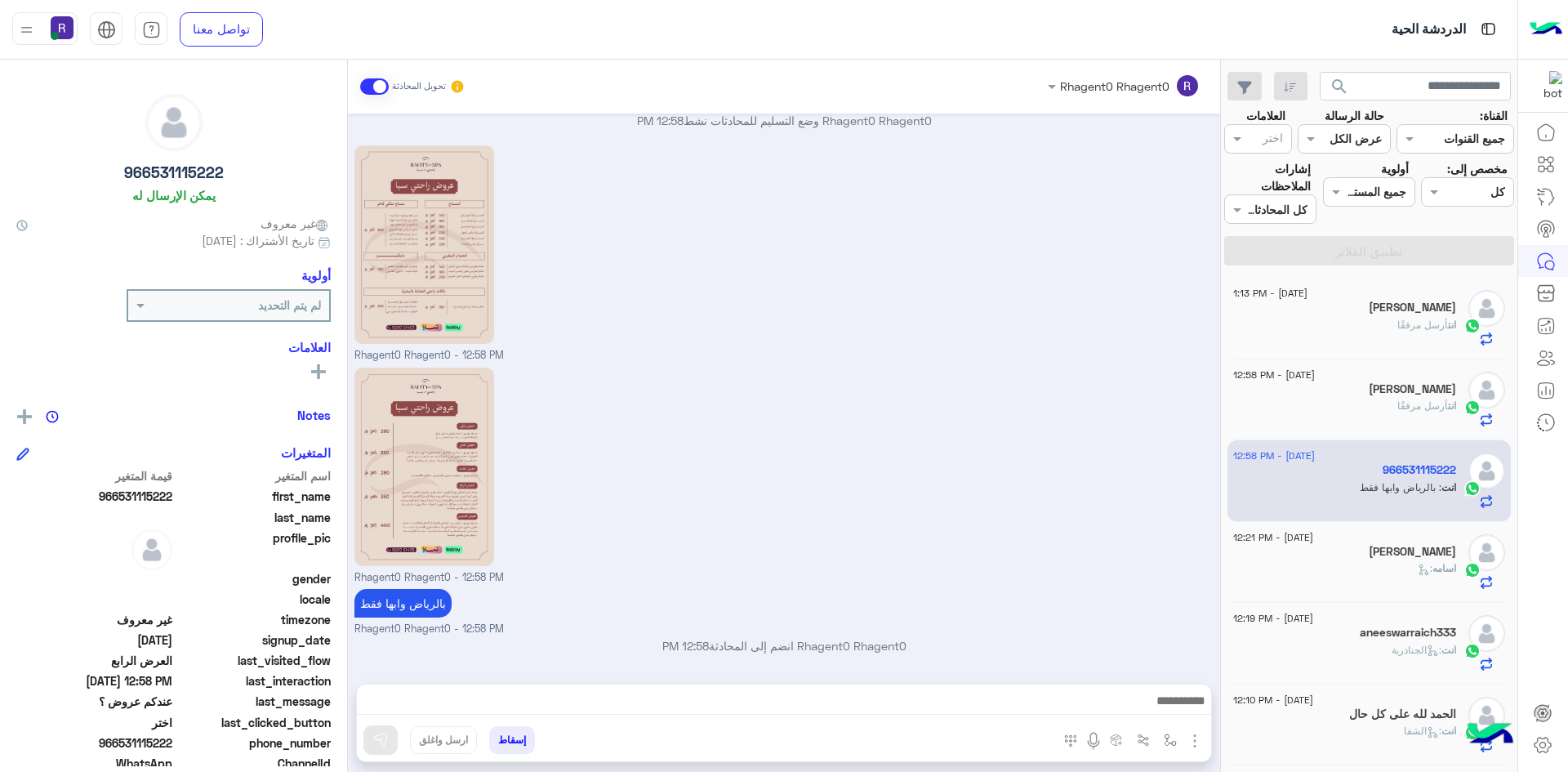
click at [1381, 395] on div "[PERSON_NAME]" at bounding box center [1344, 391] width 223 height 17
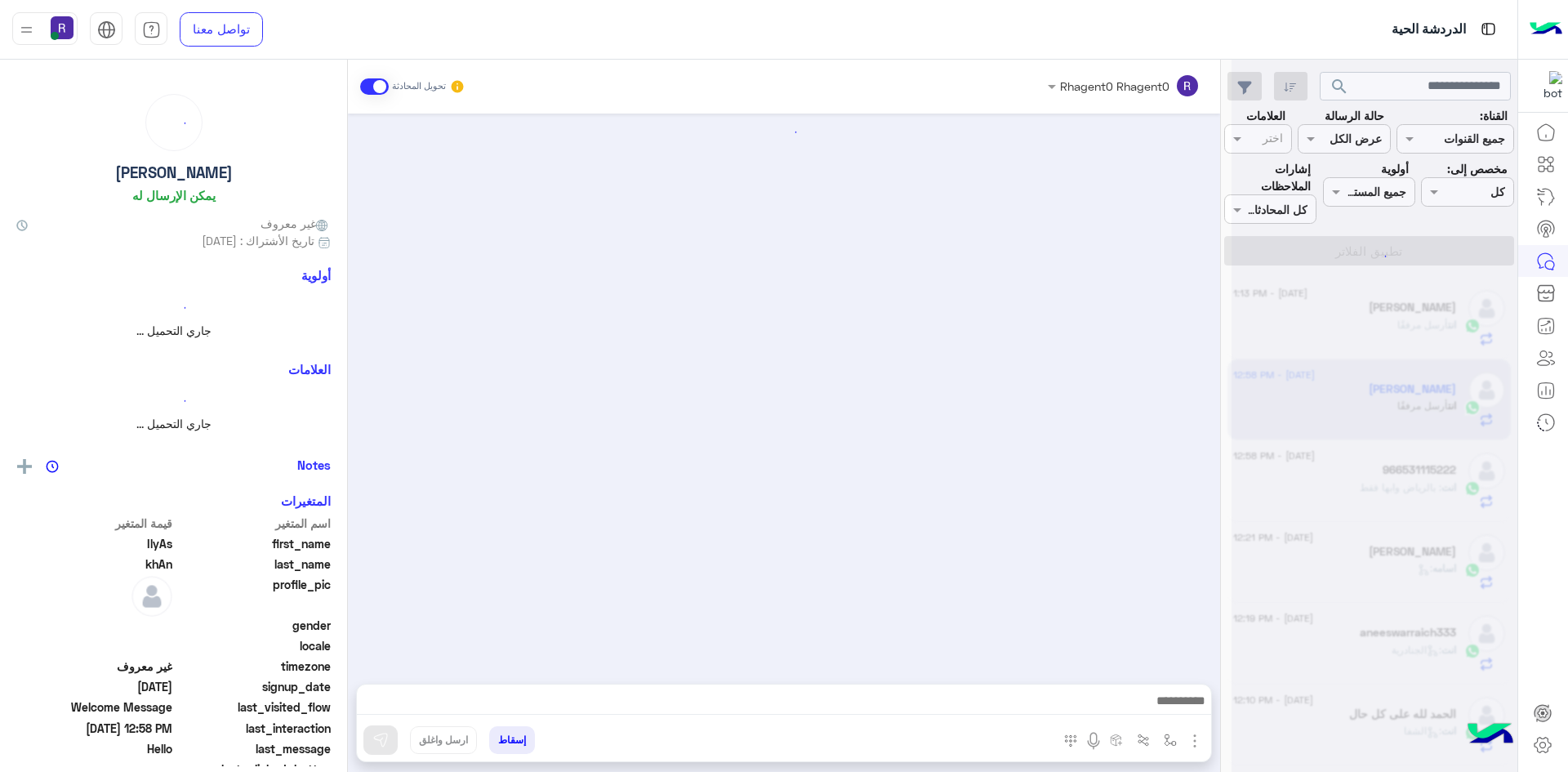
scroll to position [372, 0]
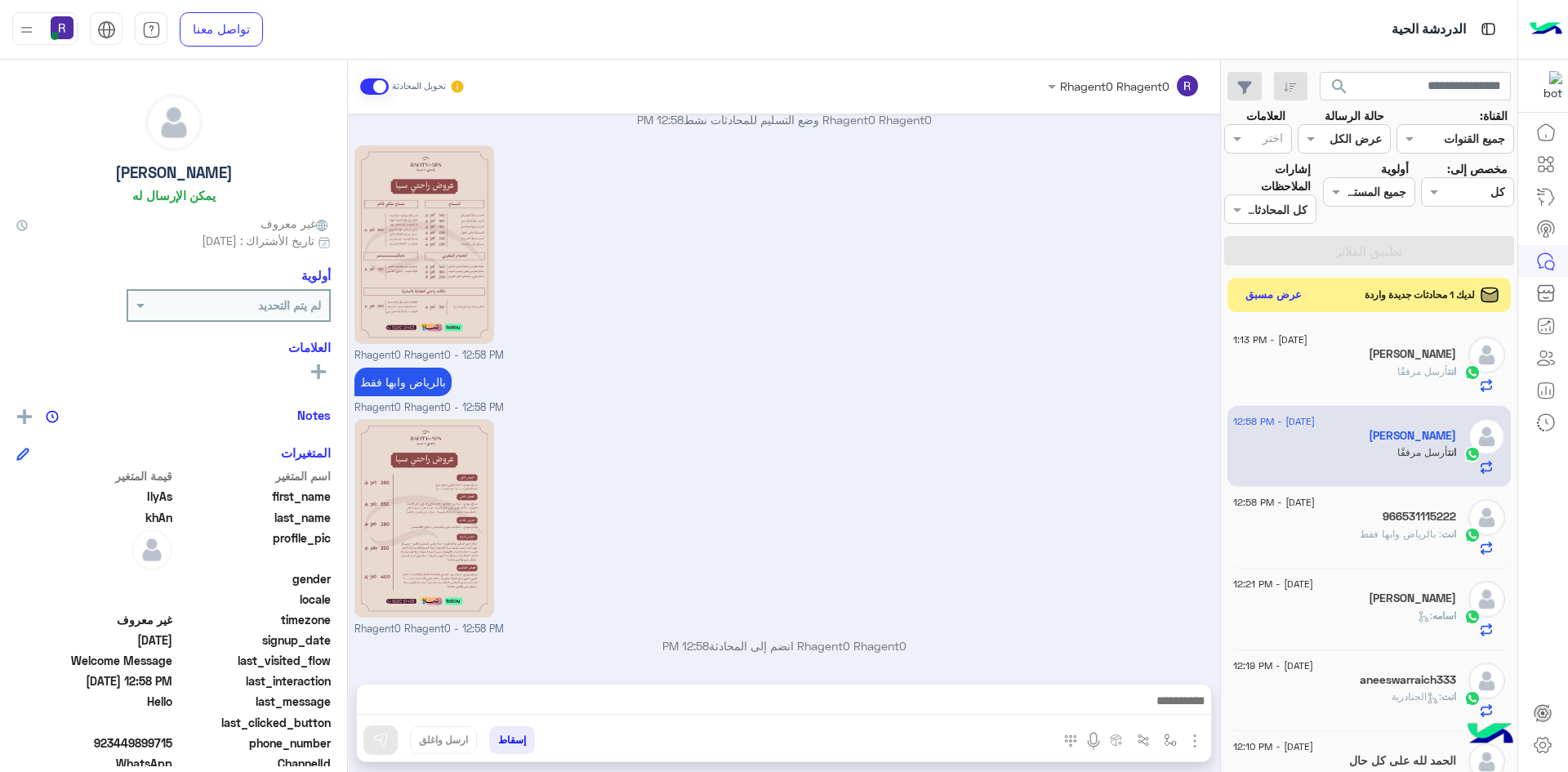
click at [1272, 291] on button "عرض مسبق" at bounding box center [1273, 295] width 69 height 22
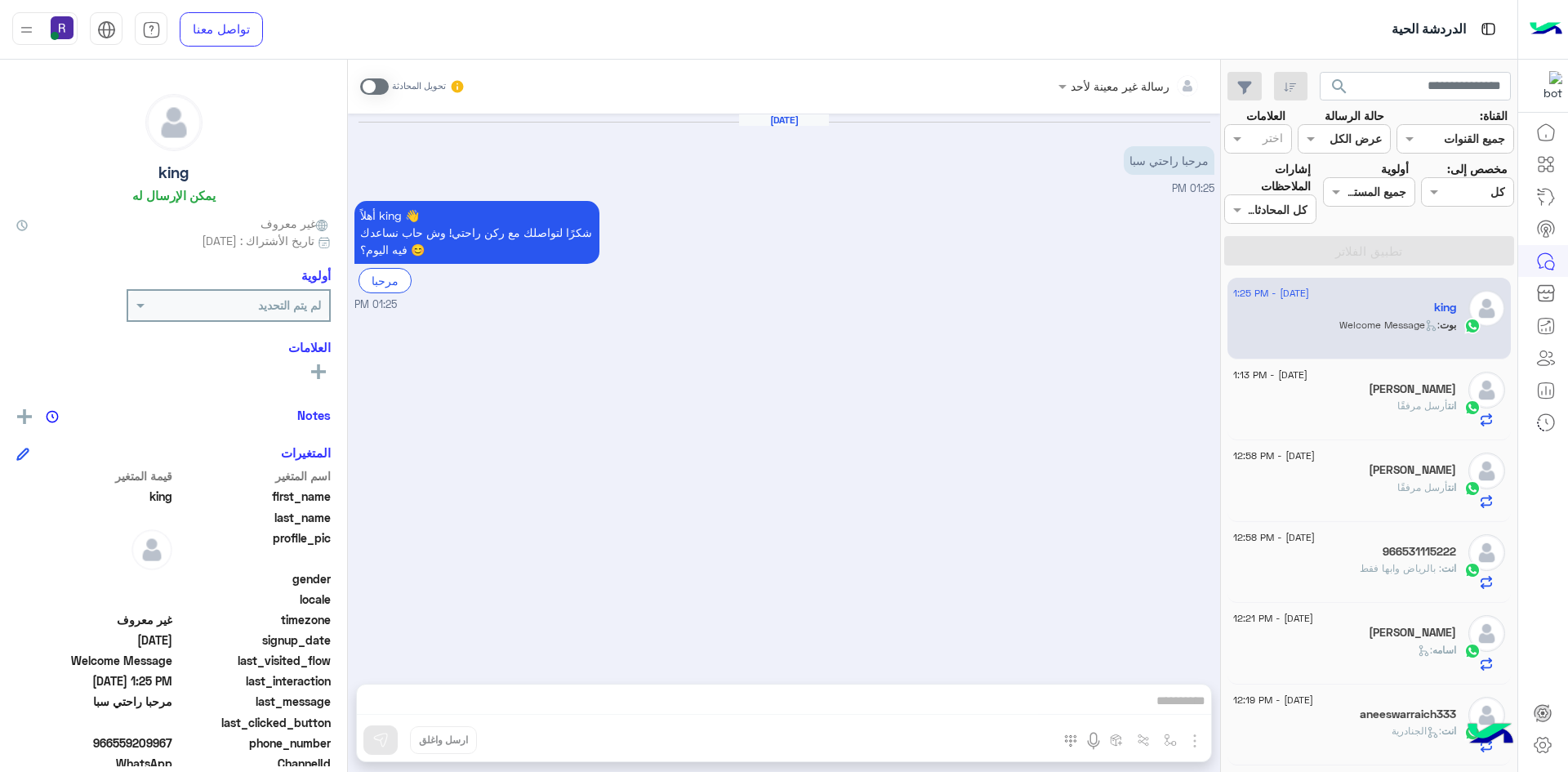
click at [378, 81] on span at bounding box center [375, 86] width 28 height 16
click at [1195, 747] on img "button" at bounding box center [1194, 741] width 20 height 20
click at [1176, 704] on span "الصور" at bounding box center [1163, 705] width 30 height 19
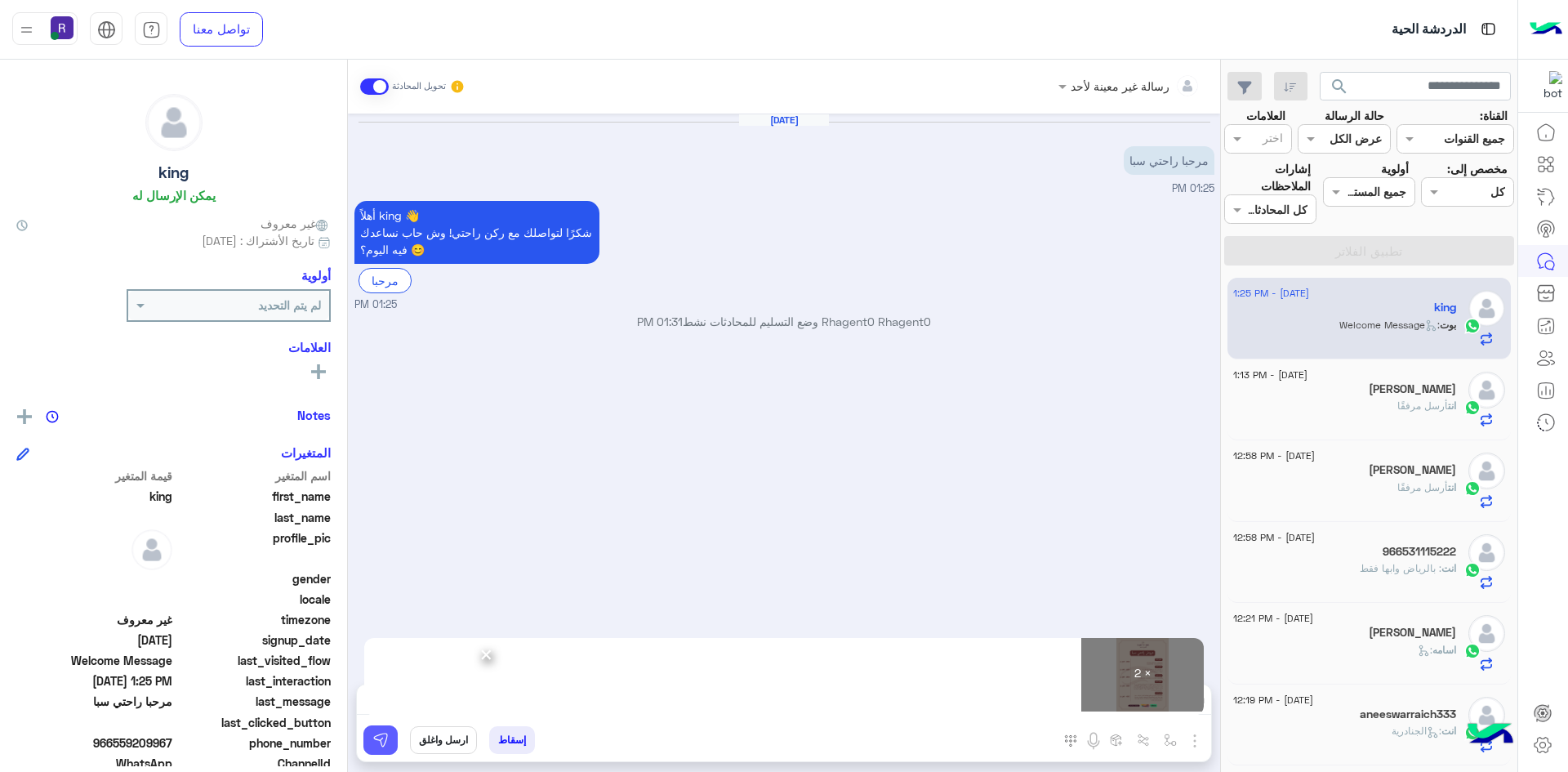
click at [374, 730] on button at bounding box center [380, 740] width 34 height 29
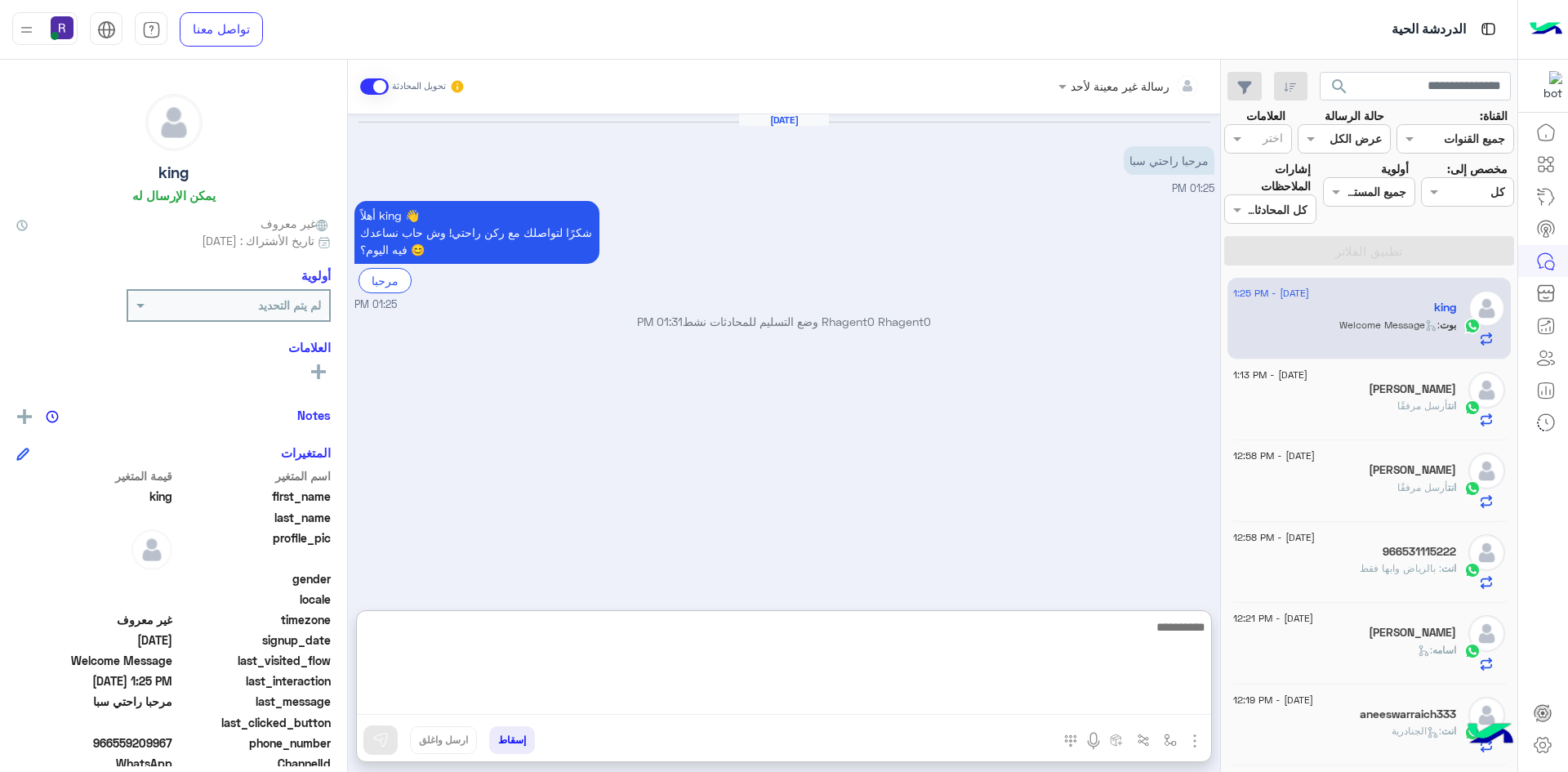
paste textarea "**********"
type textarea "**********"
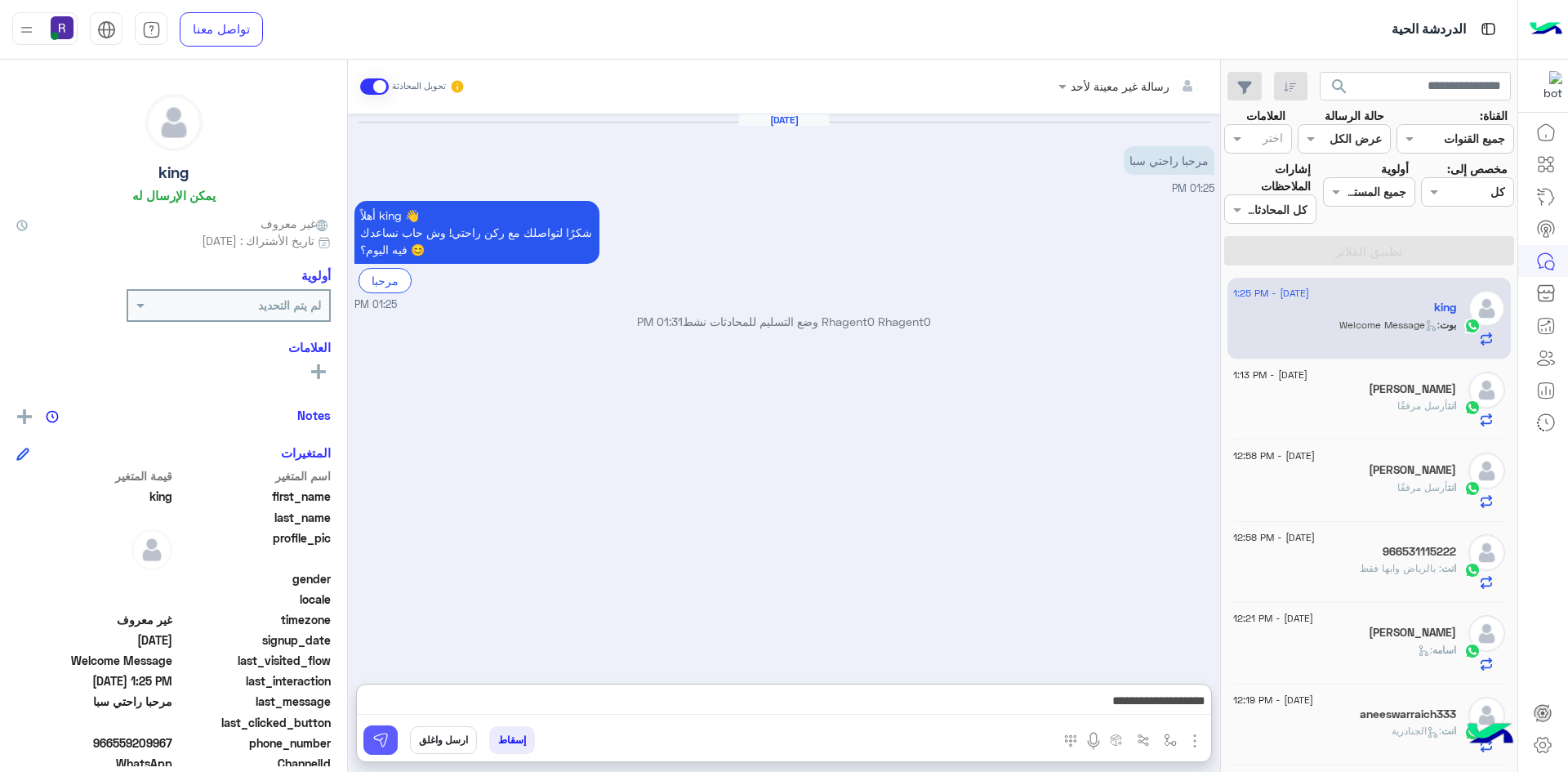
click at [381, 733] on img at bounding box center [380, 740] width 16 height 16
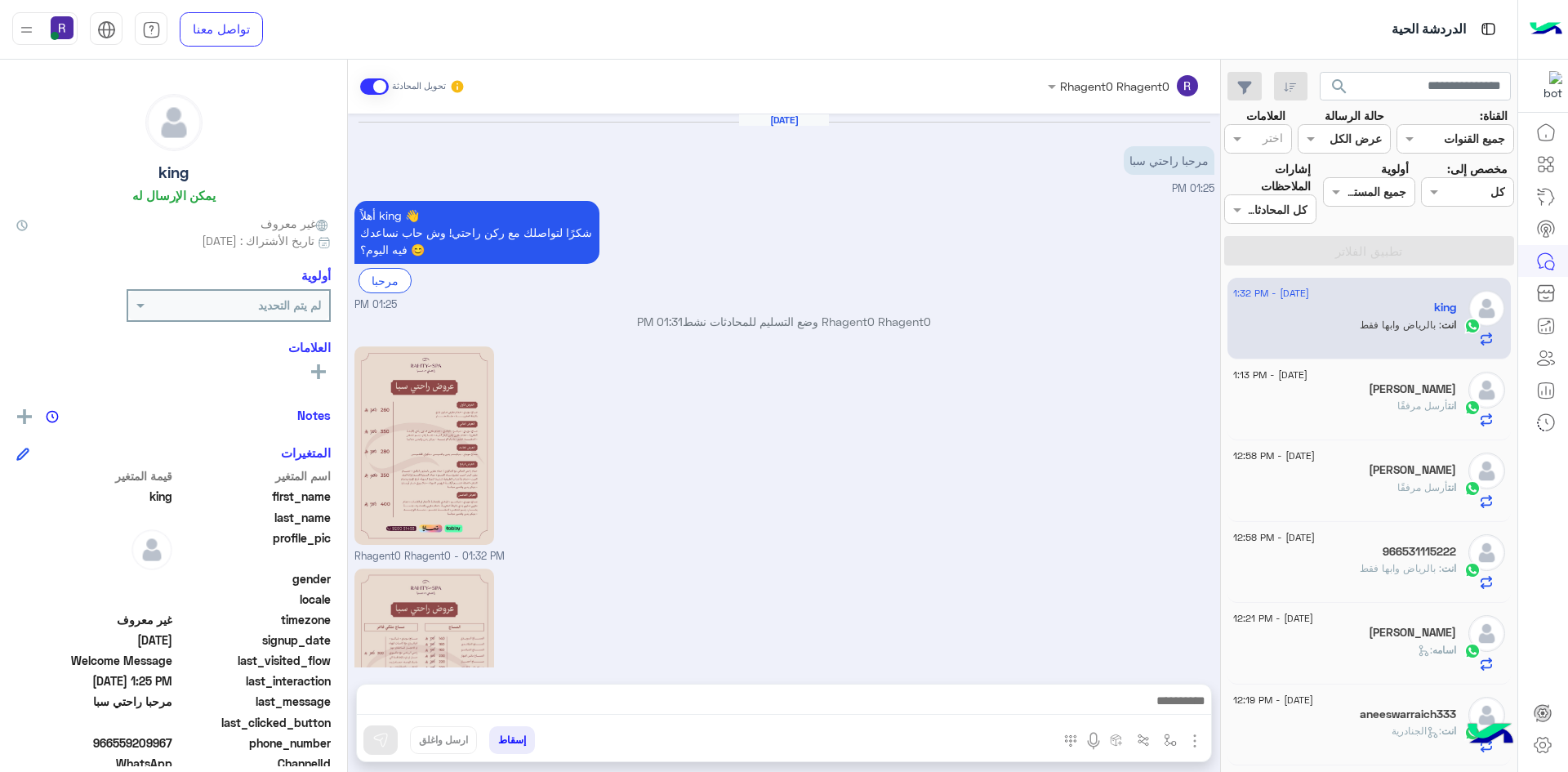
scroll to position [231, 0]
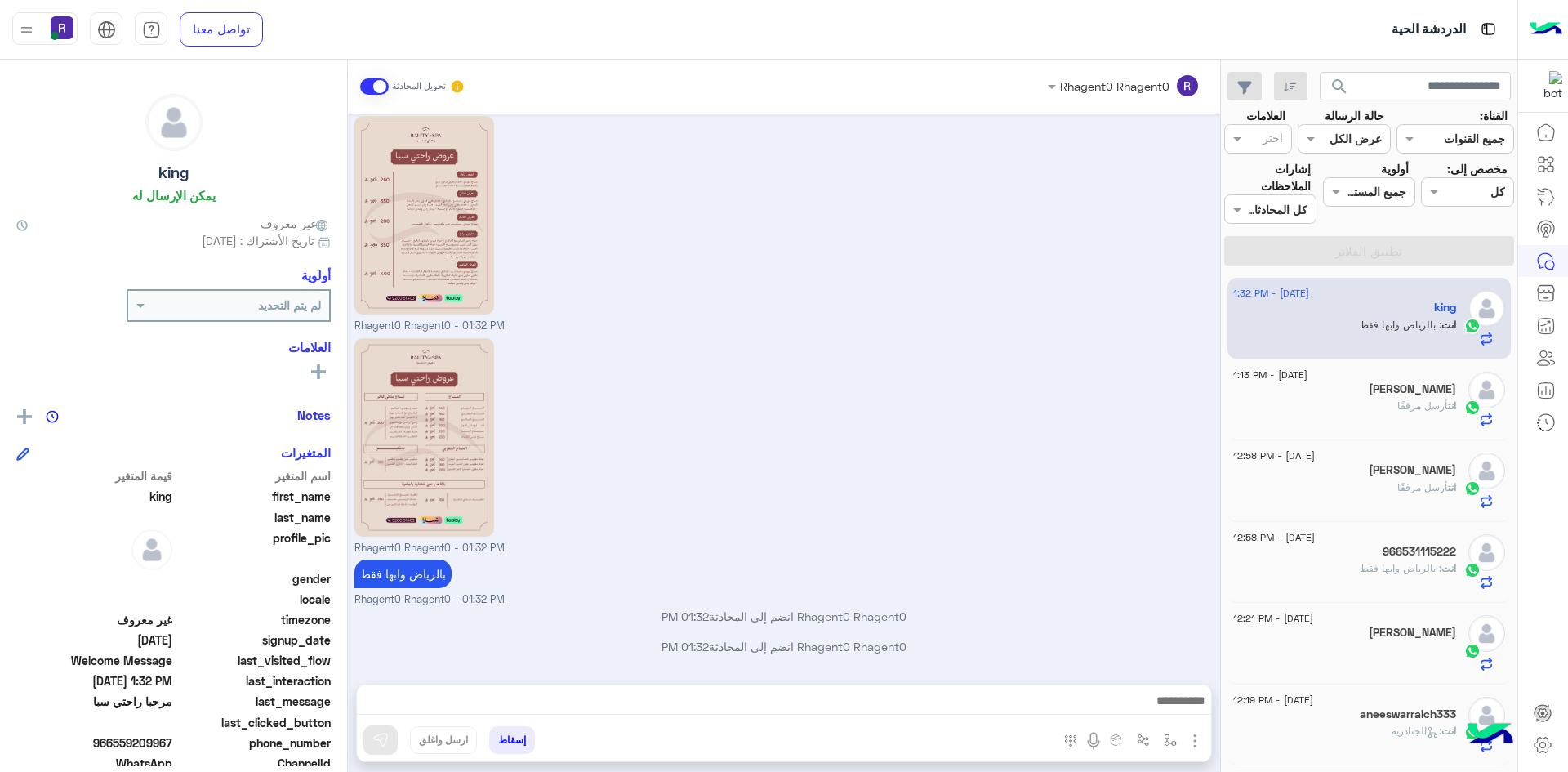
click at [1320, 415] on div "انت أرسل مرفقًا" at bounding box center [1344, 412] width 223 height 28
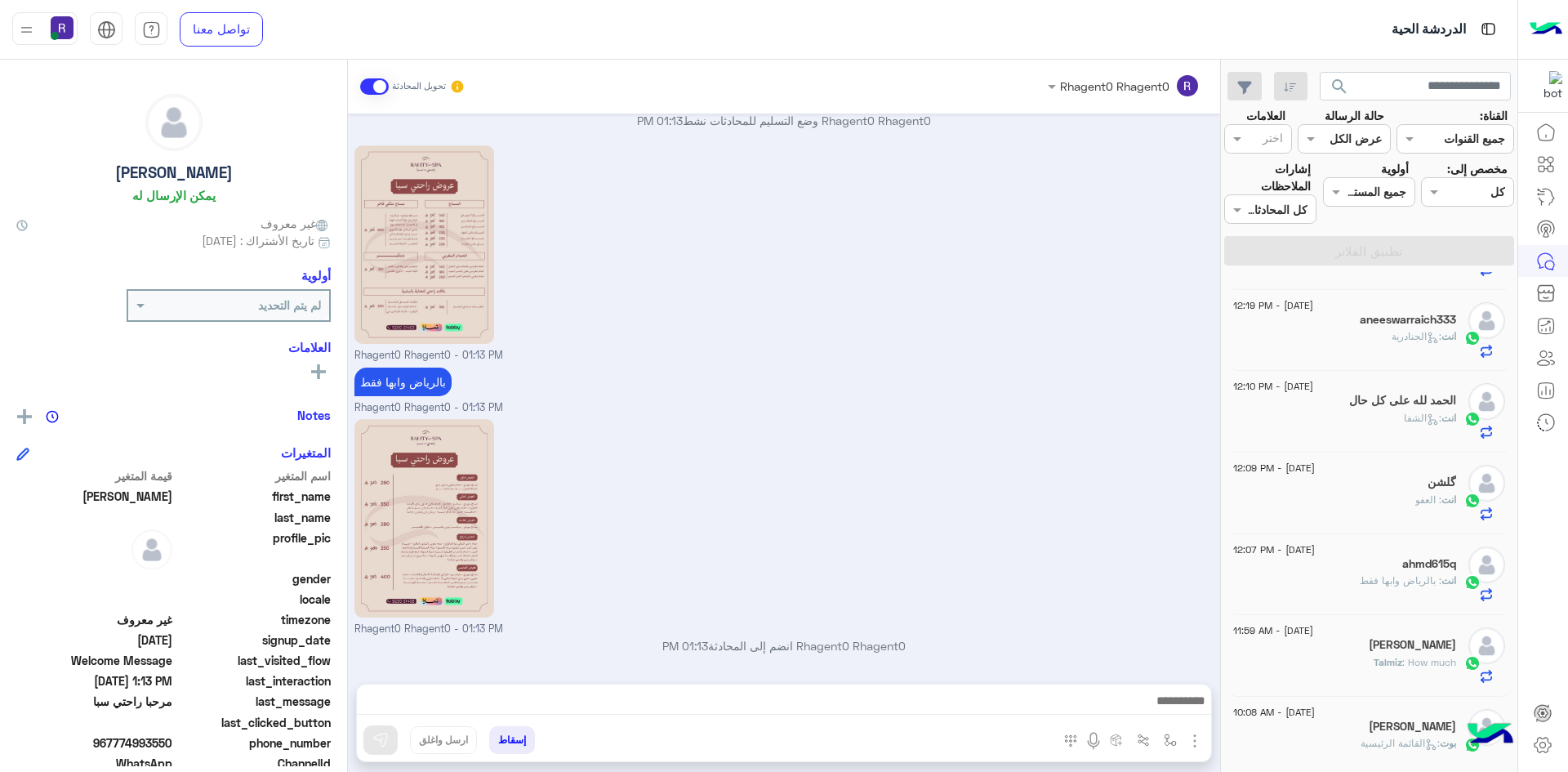
scroll to position [409, 0]
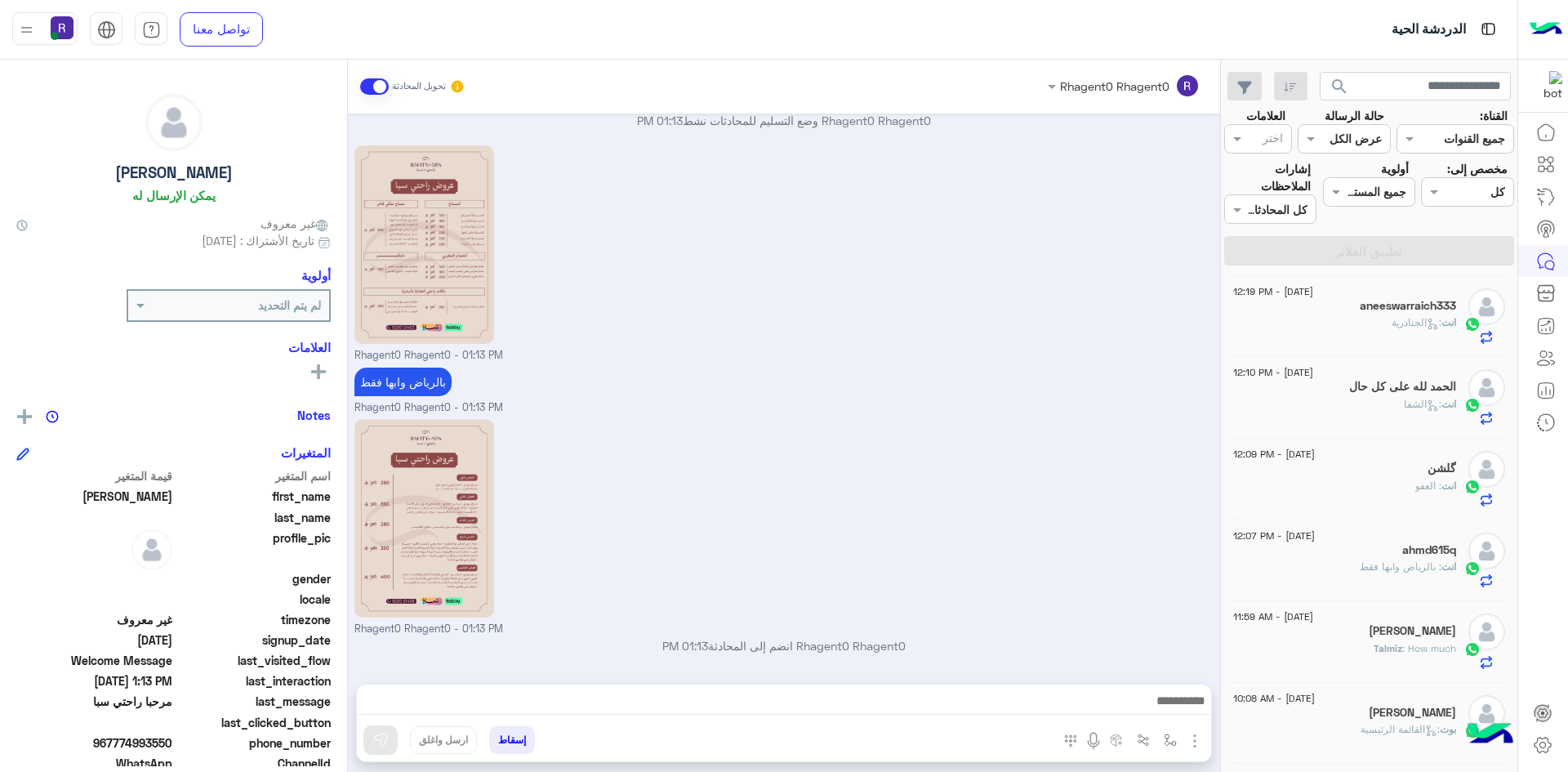
click at [1345, 712] on div "[PERSON_NAME]" at bounding box center [1344, 715] width 223 height 17
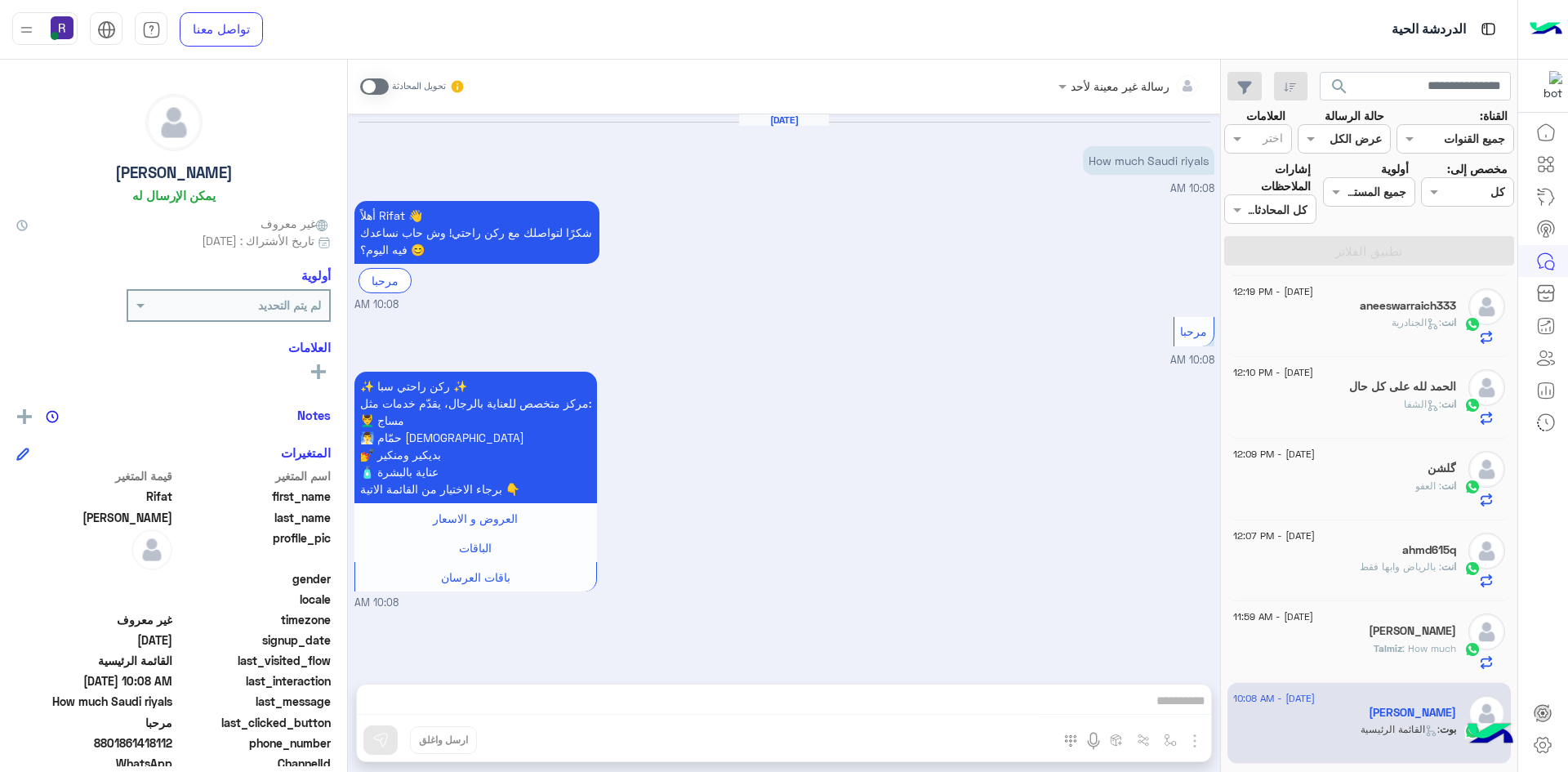
click at [1342, 496] on div "انت : العفو" at bounding box center [1344, 493] width 223 height 28
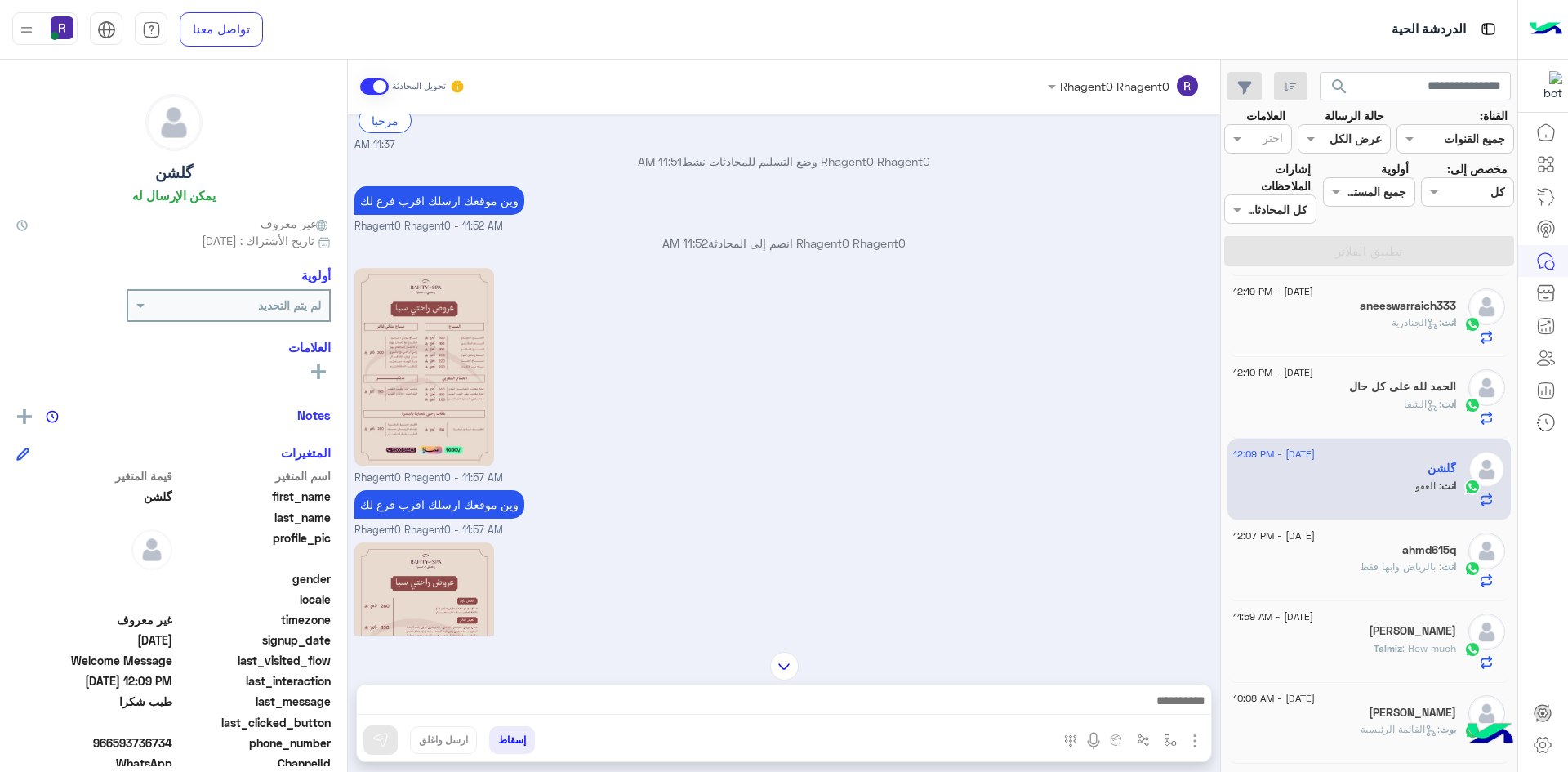
scroll to position [208, 0]
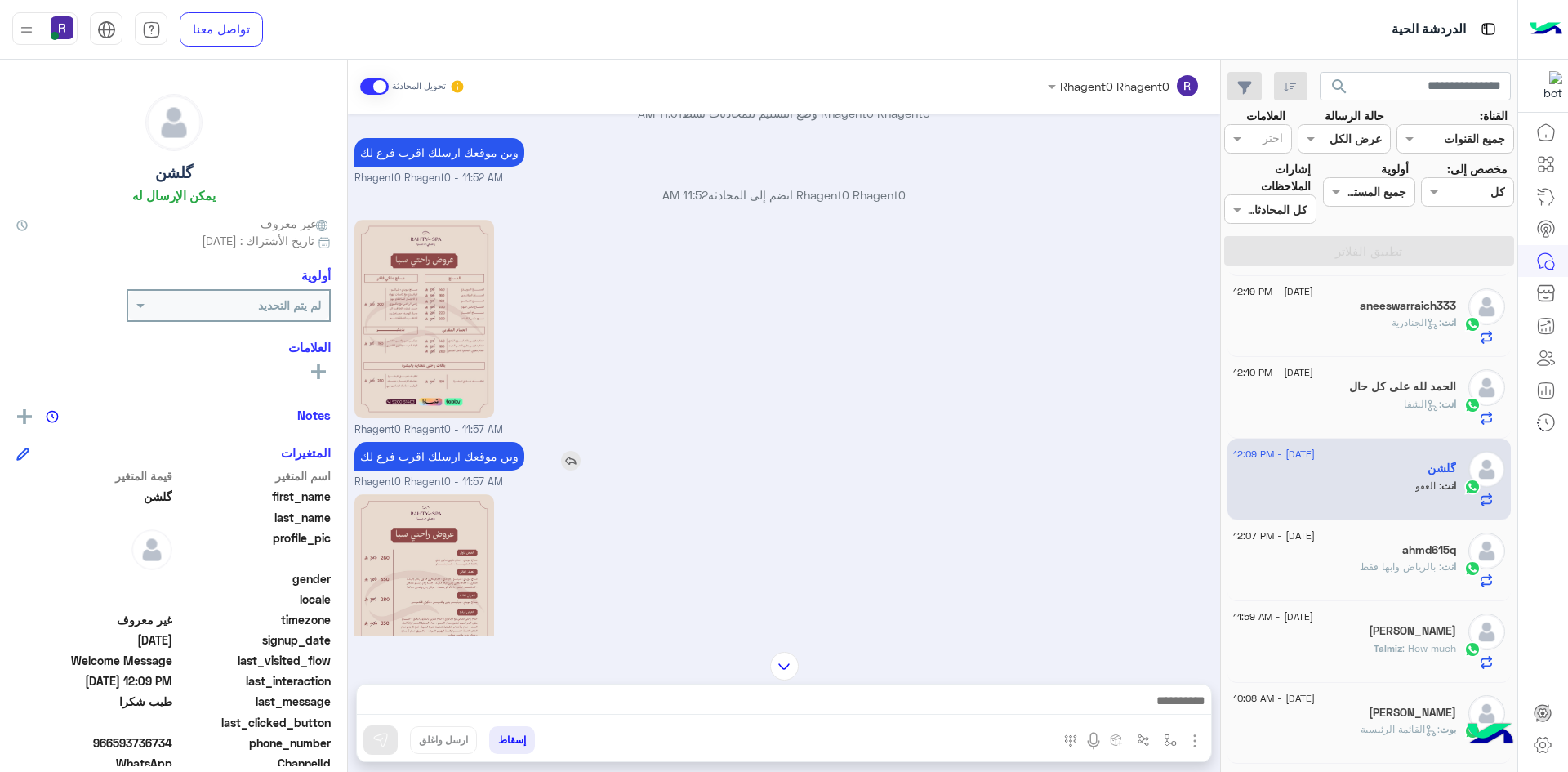
click at [469, 454] on p "وين موقعك ارسلك اقرب فرع لك" at bounding box center [440, 456] width 169 height 28
copy app-msgs-text
click at [1400, 329] on span "انت : الجنادرية" at bounding box center [1424, 322] width 65 height 12
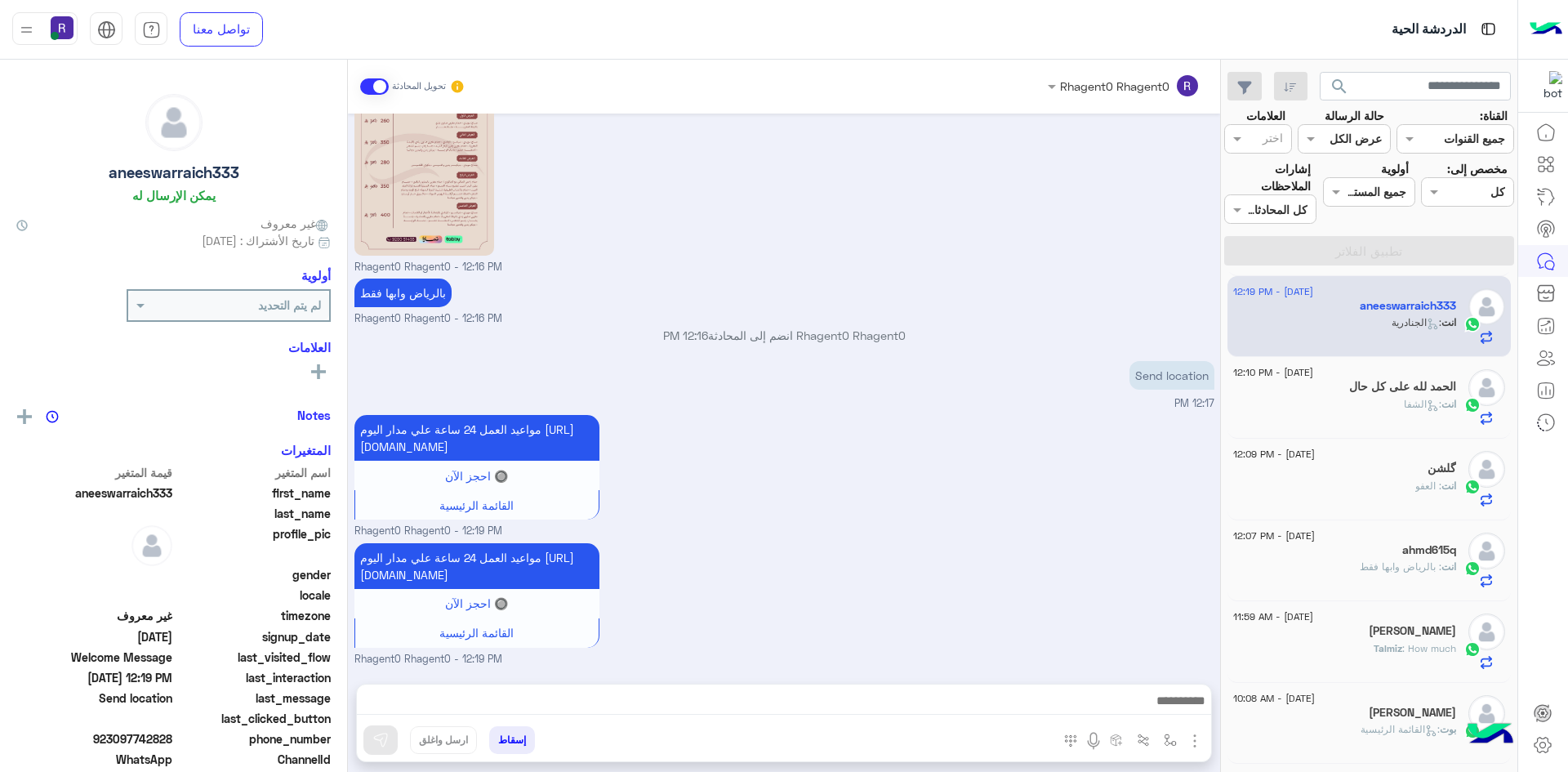
scroll to position [82, 0]
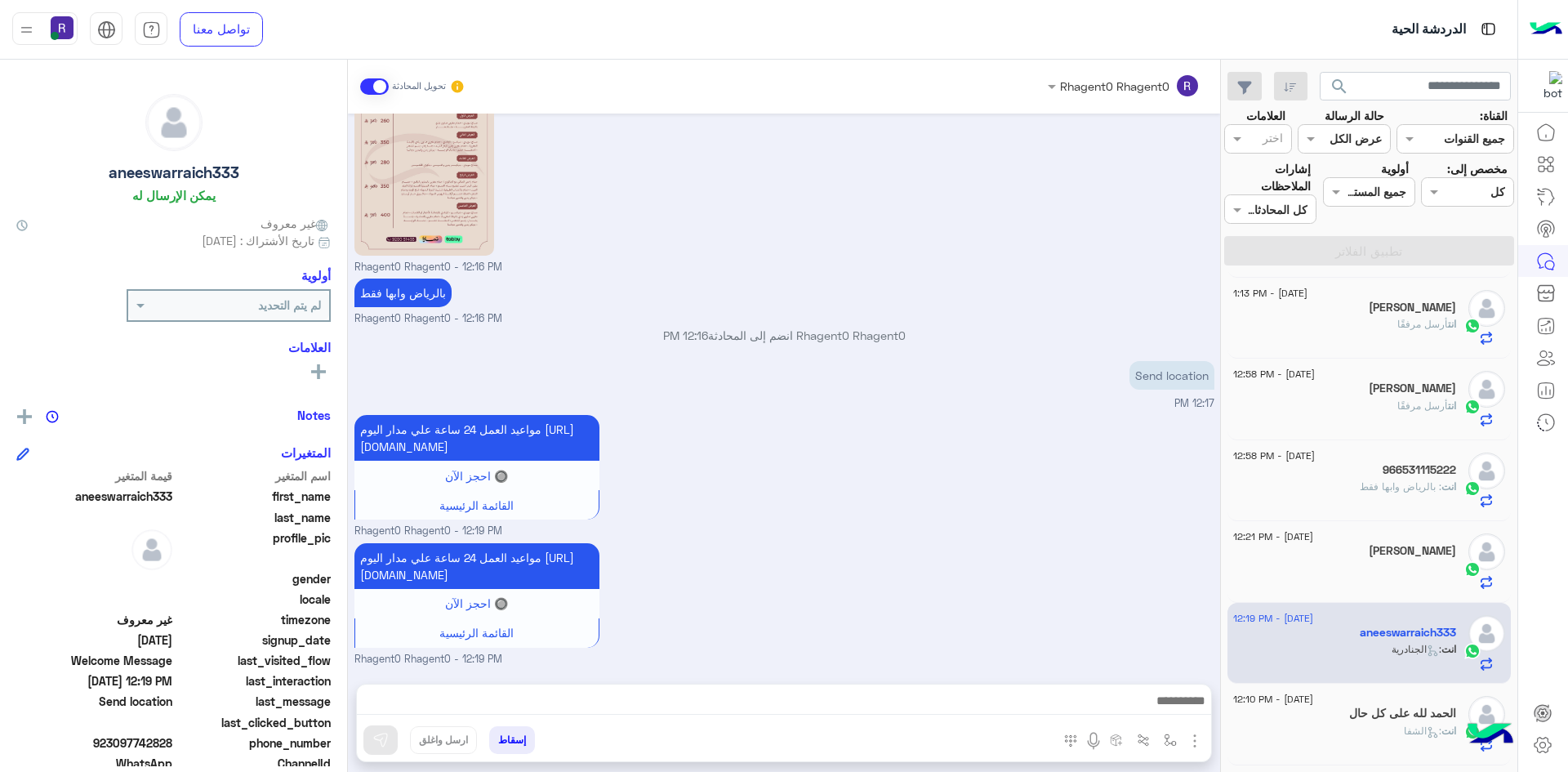
click at [1398, 329] on span "أرسل مرفقًا" at bounding box center [1423, 324] width 51 height 12
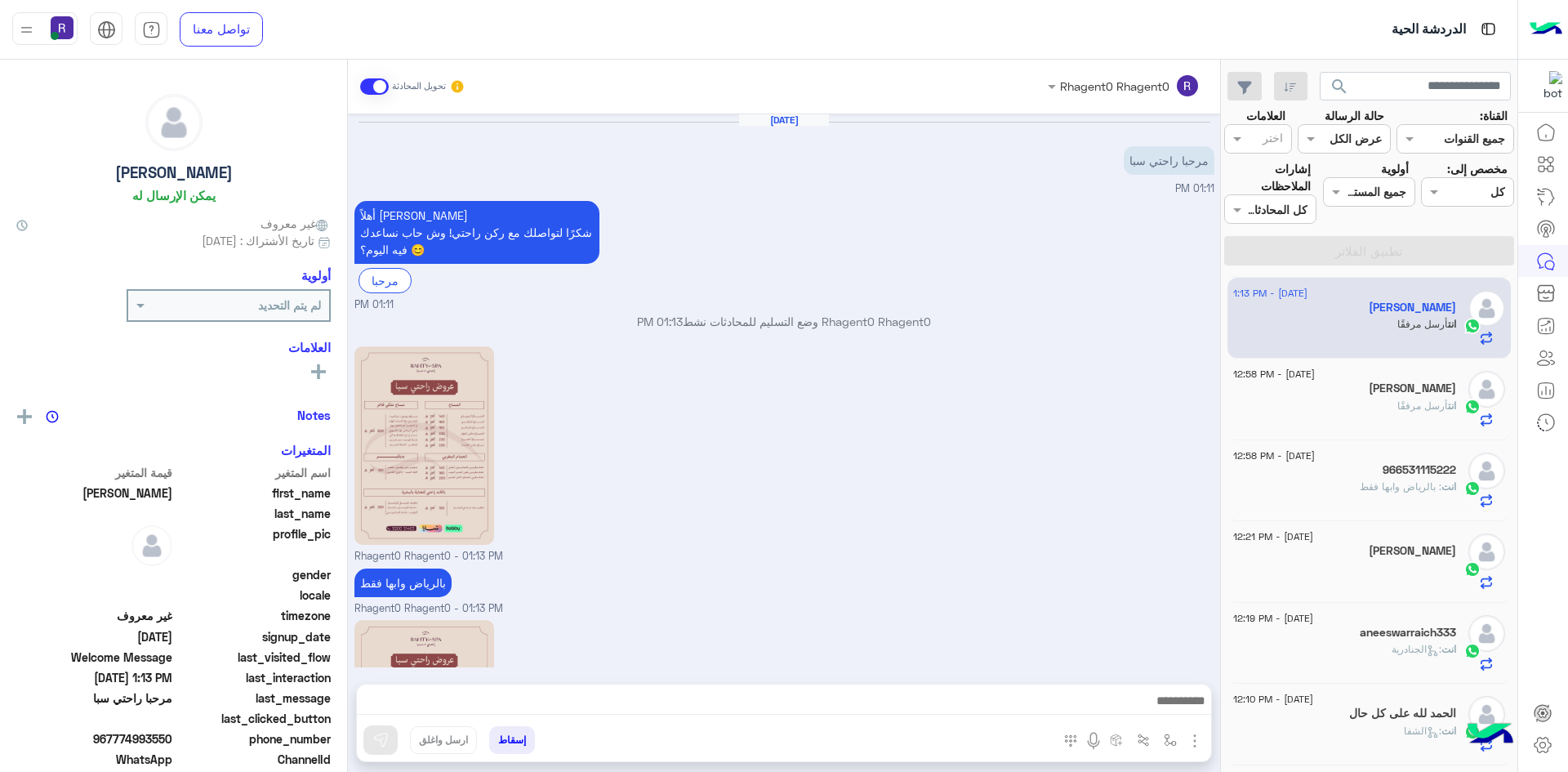
scroll to position [201, 0]
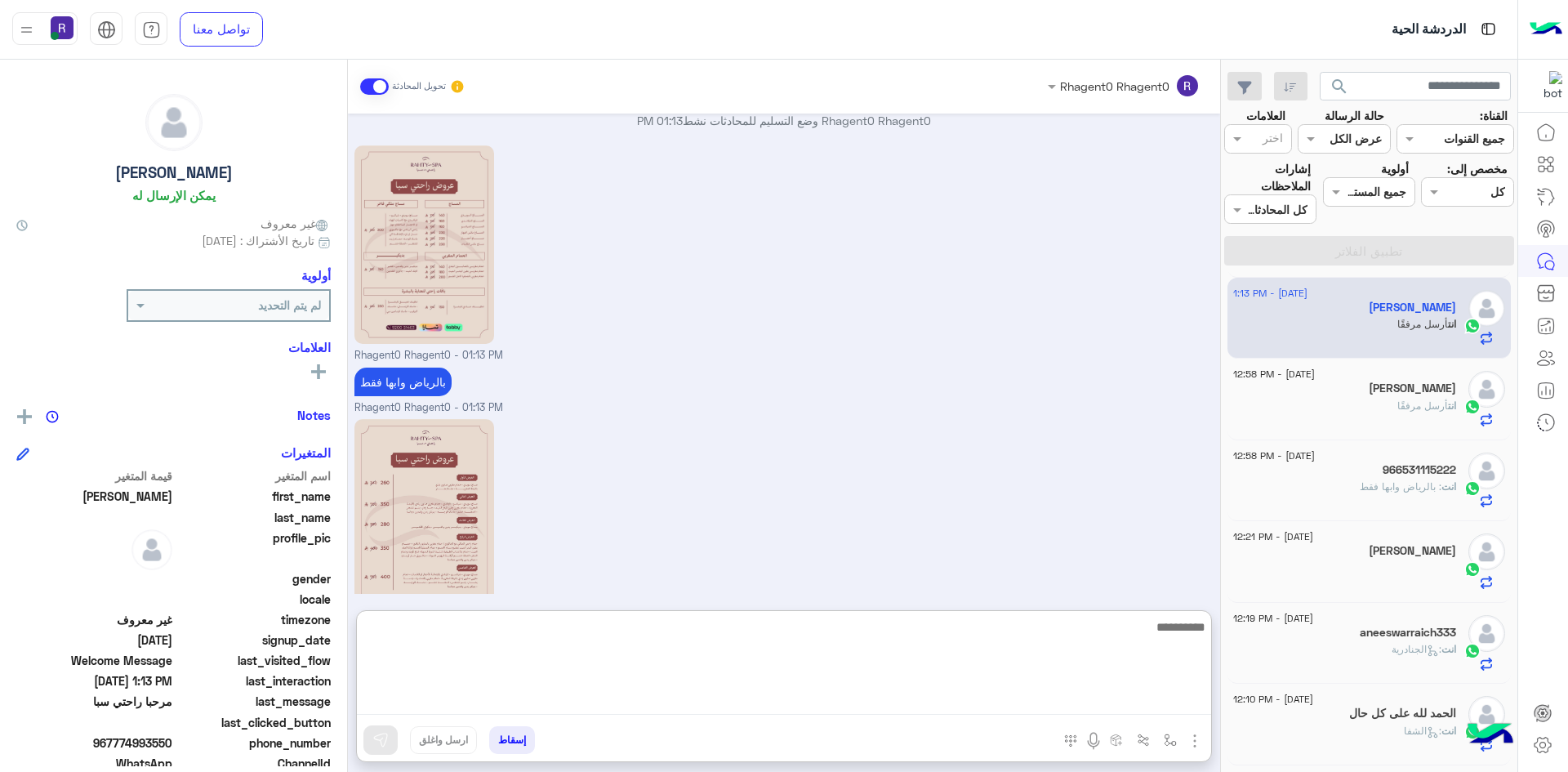
paste textarea "**********"
type textarea "**********"
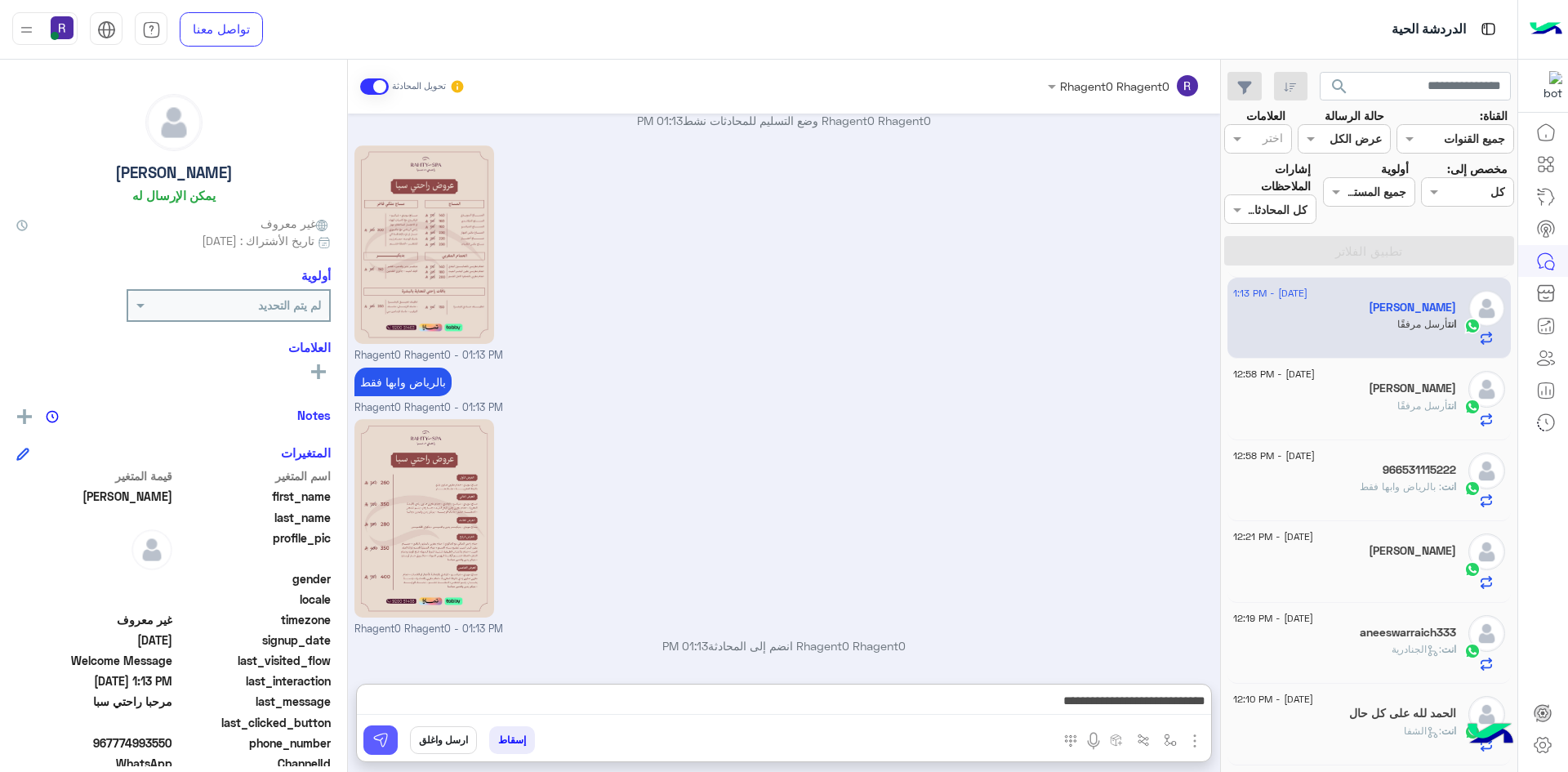
click at [393, 740] on button at bounding box center [380, 740] width 34 height 29
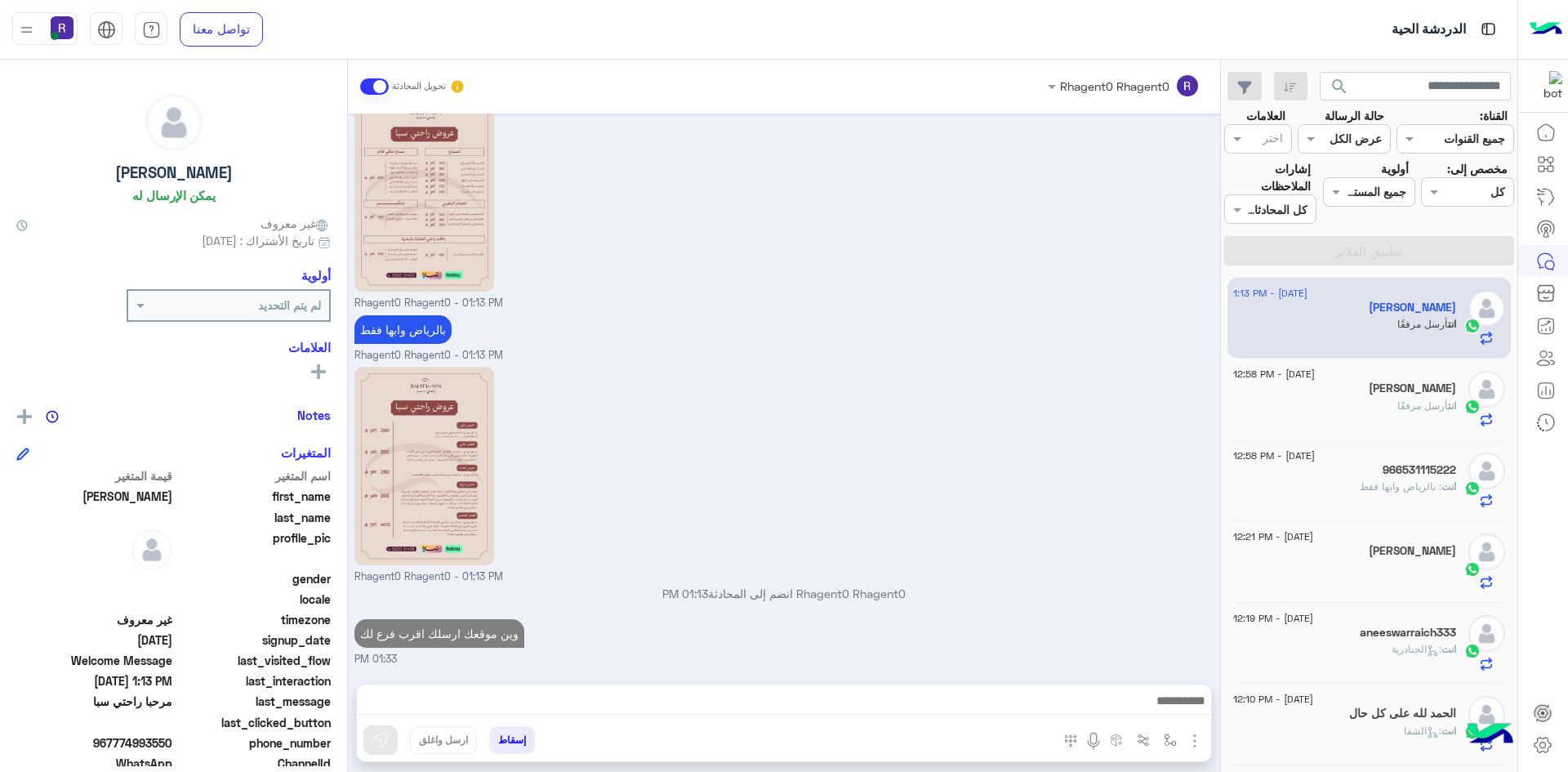
scroll to position [253, 0]
click at [1363, 411] on div "انت أرسل مرفقًا" at bounding box center [1344, 412] width 223 height 28
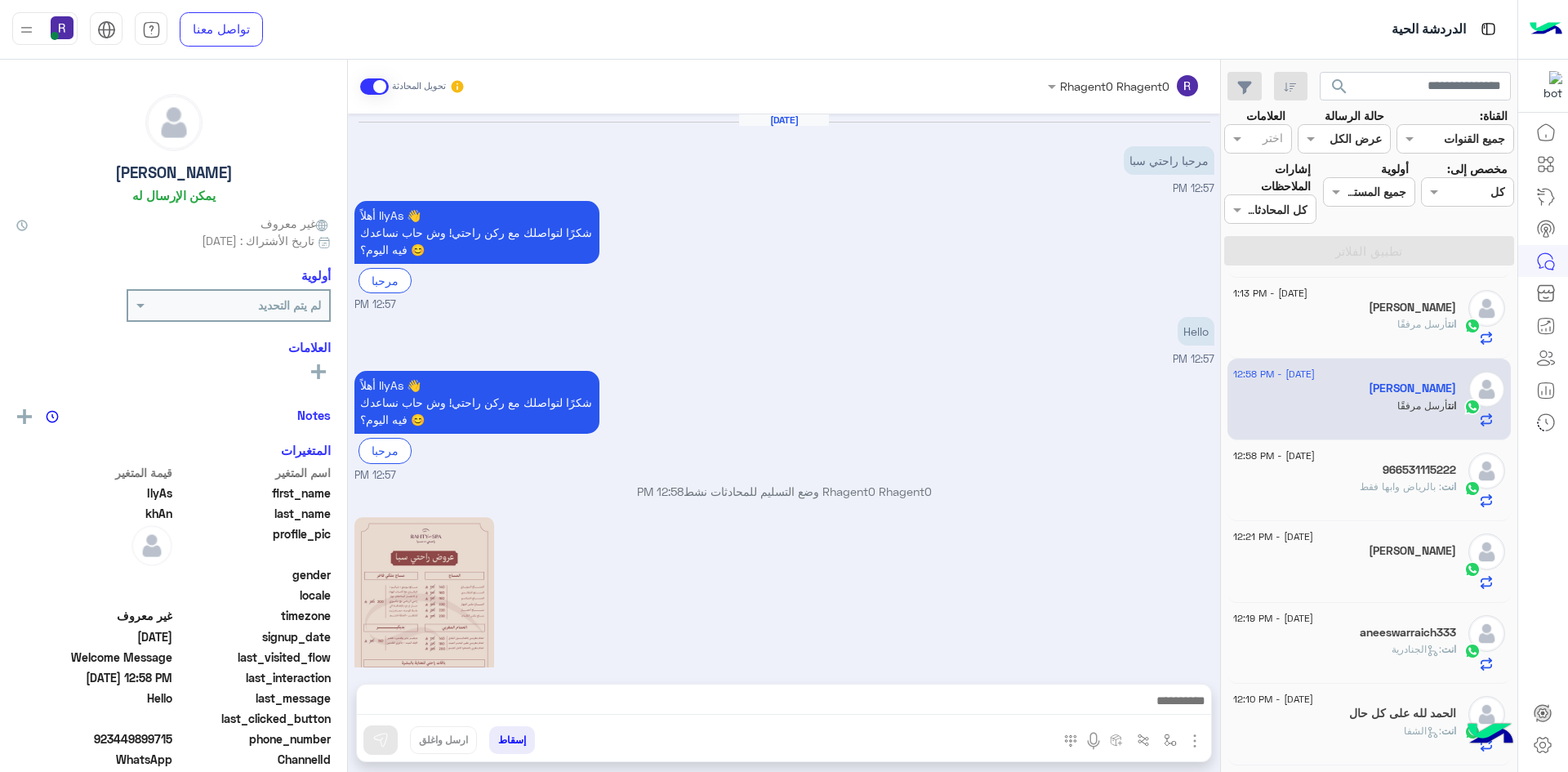
scroll to position [372, 0]
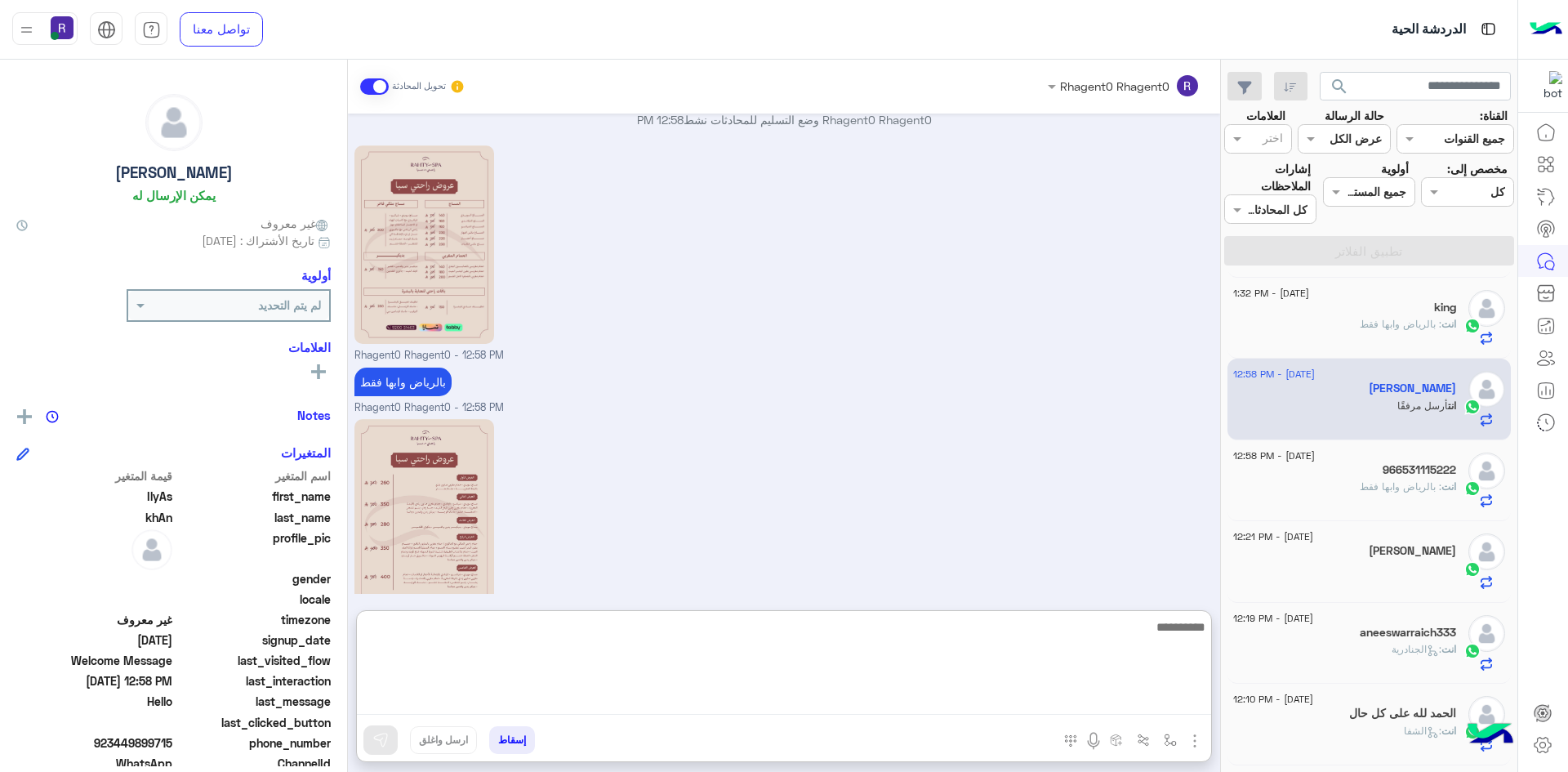
paste textarea "**********"
type textarea "**********"
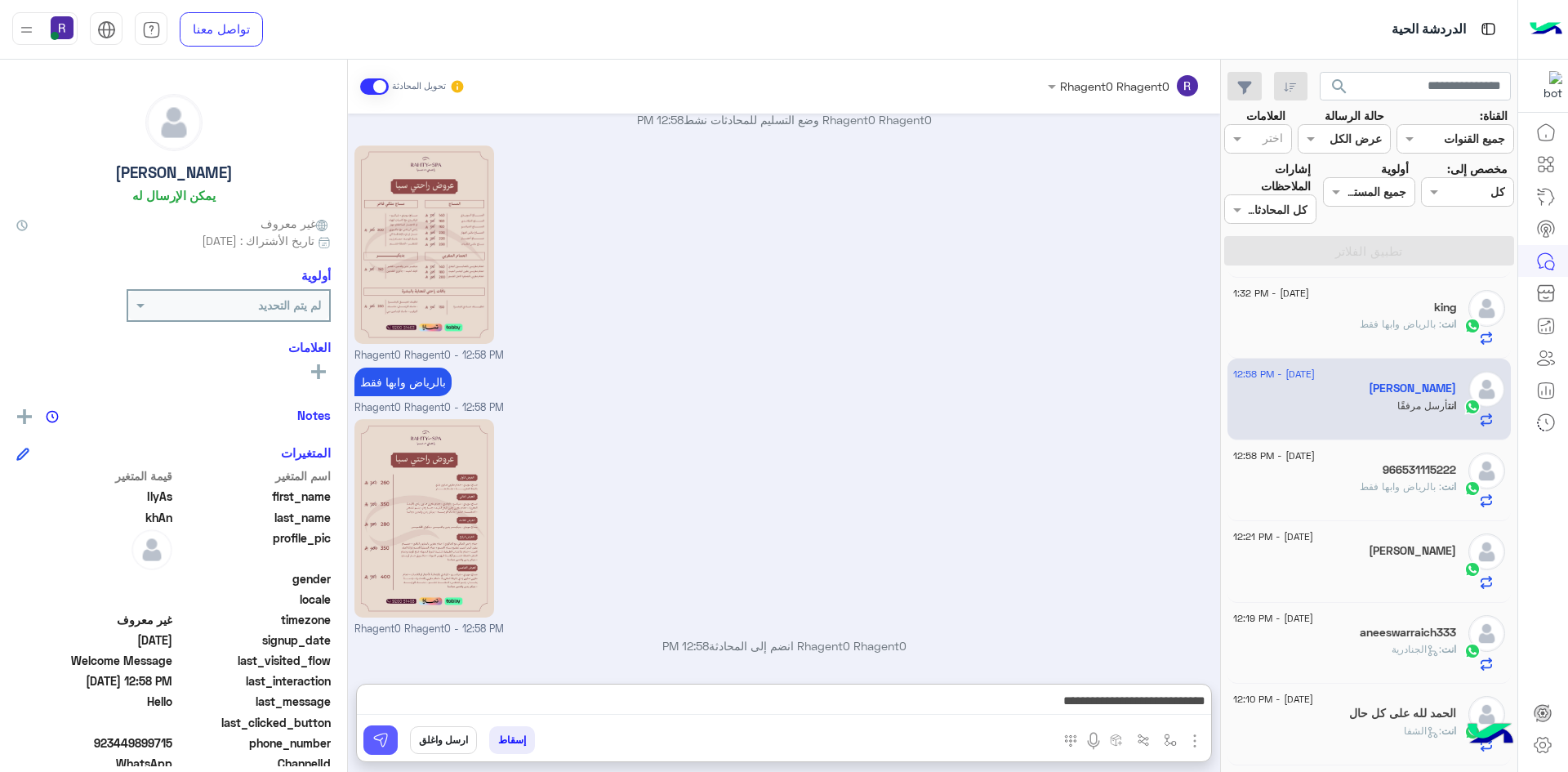
click at [378, 741] on img at bounding box center [380, 740] width 16 height 16
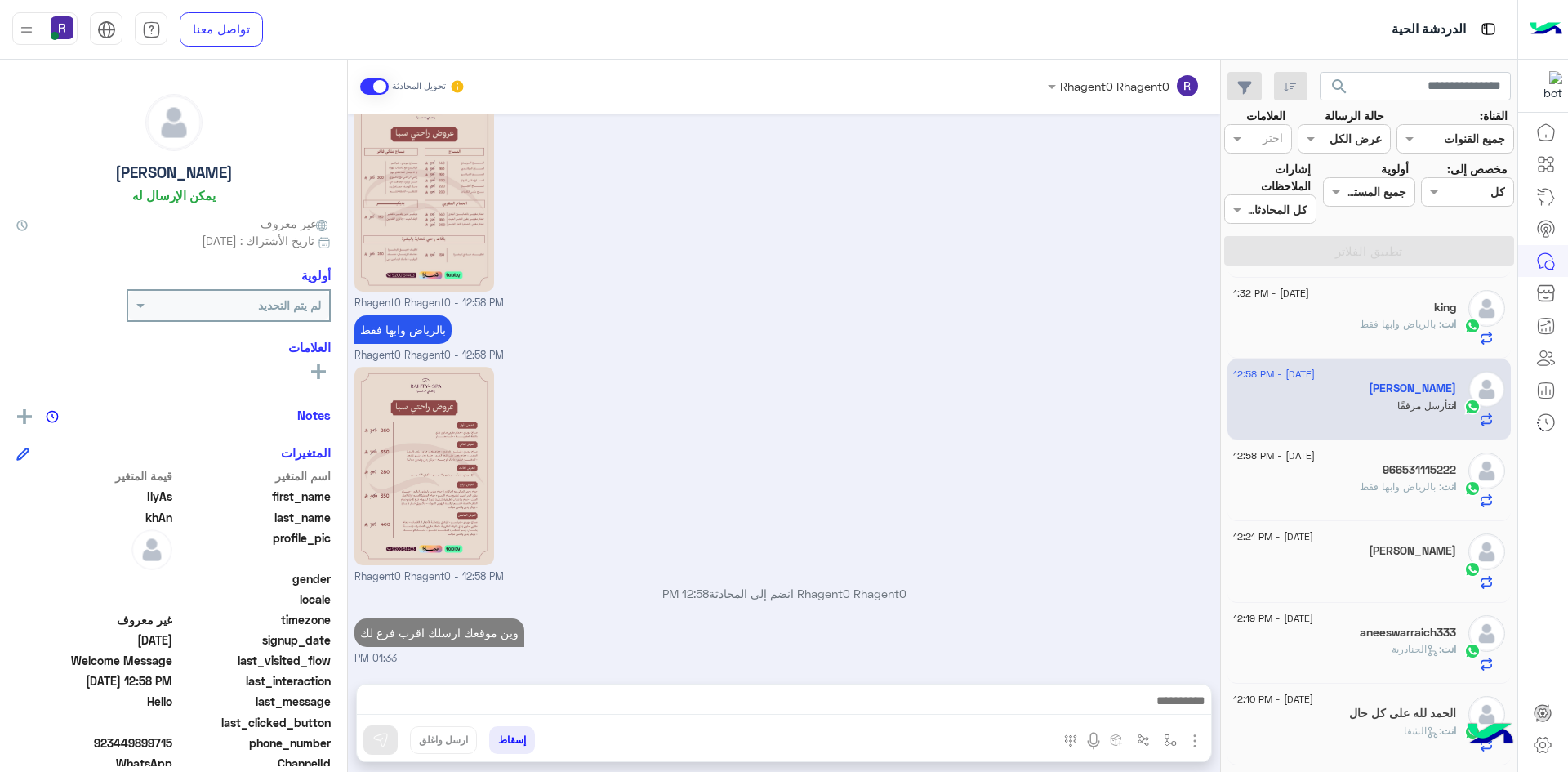
scroll to position [424, 0]
click at [1389, 475] on h5 "966531115222" at bounding box center [1419, 470] width 73 height 14
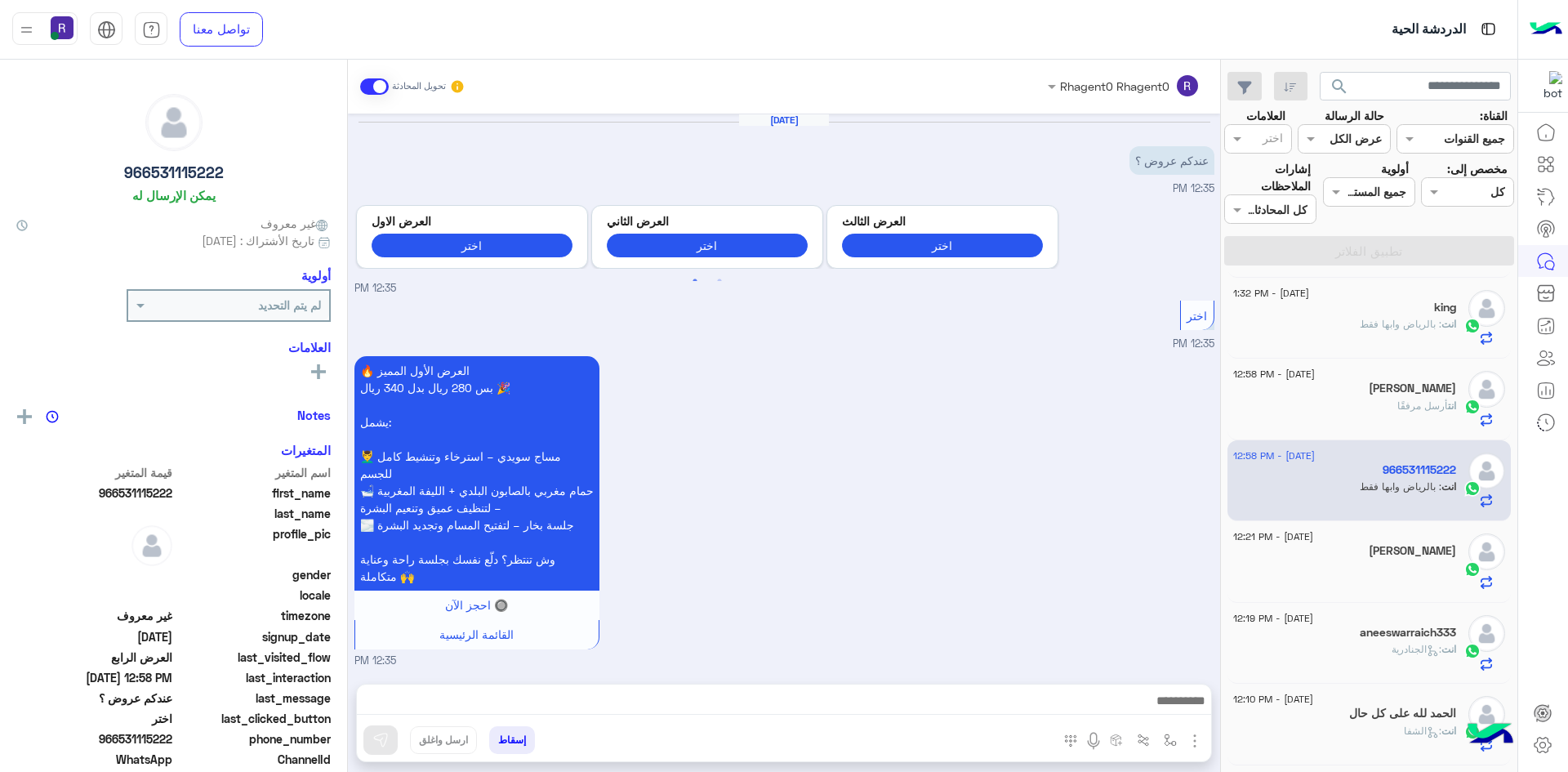
scroll to position [1948, 0]
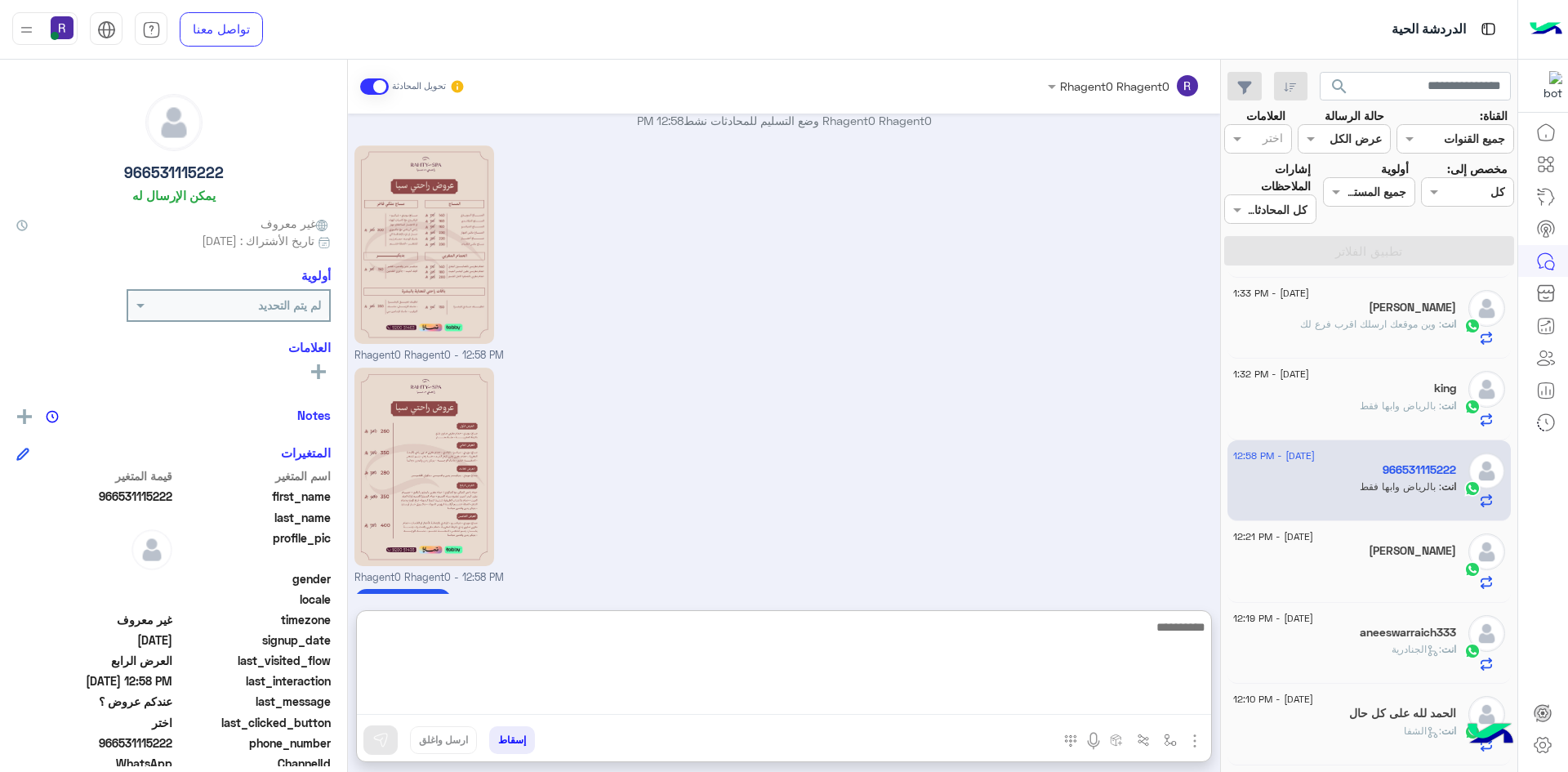
paste textarea "**********"
type textarea "**********"
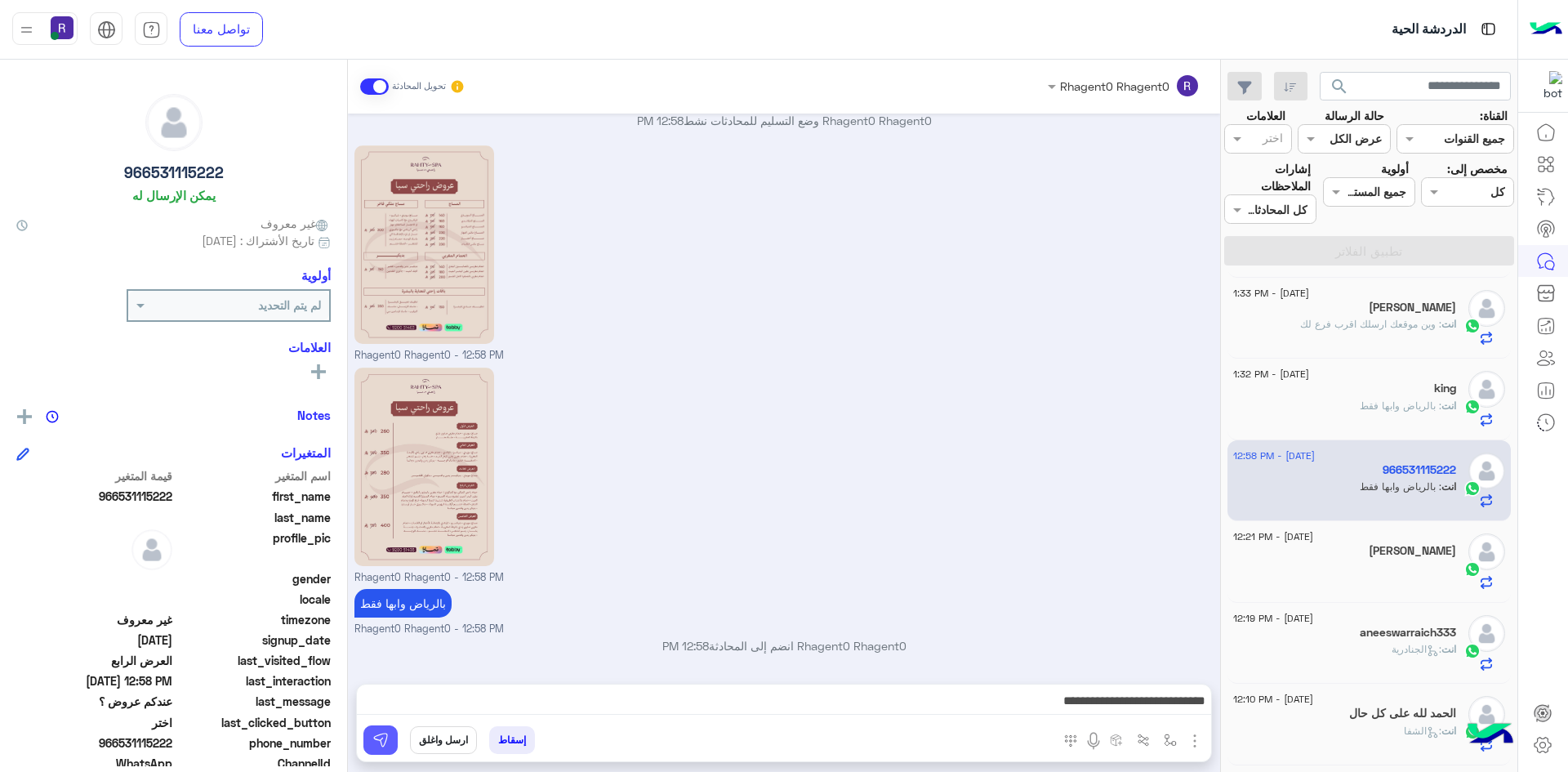
click at [394, 734] on button at bounding box center [380, 740] width 34 height 29
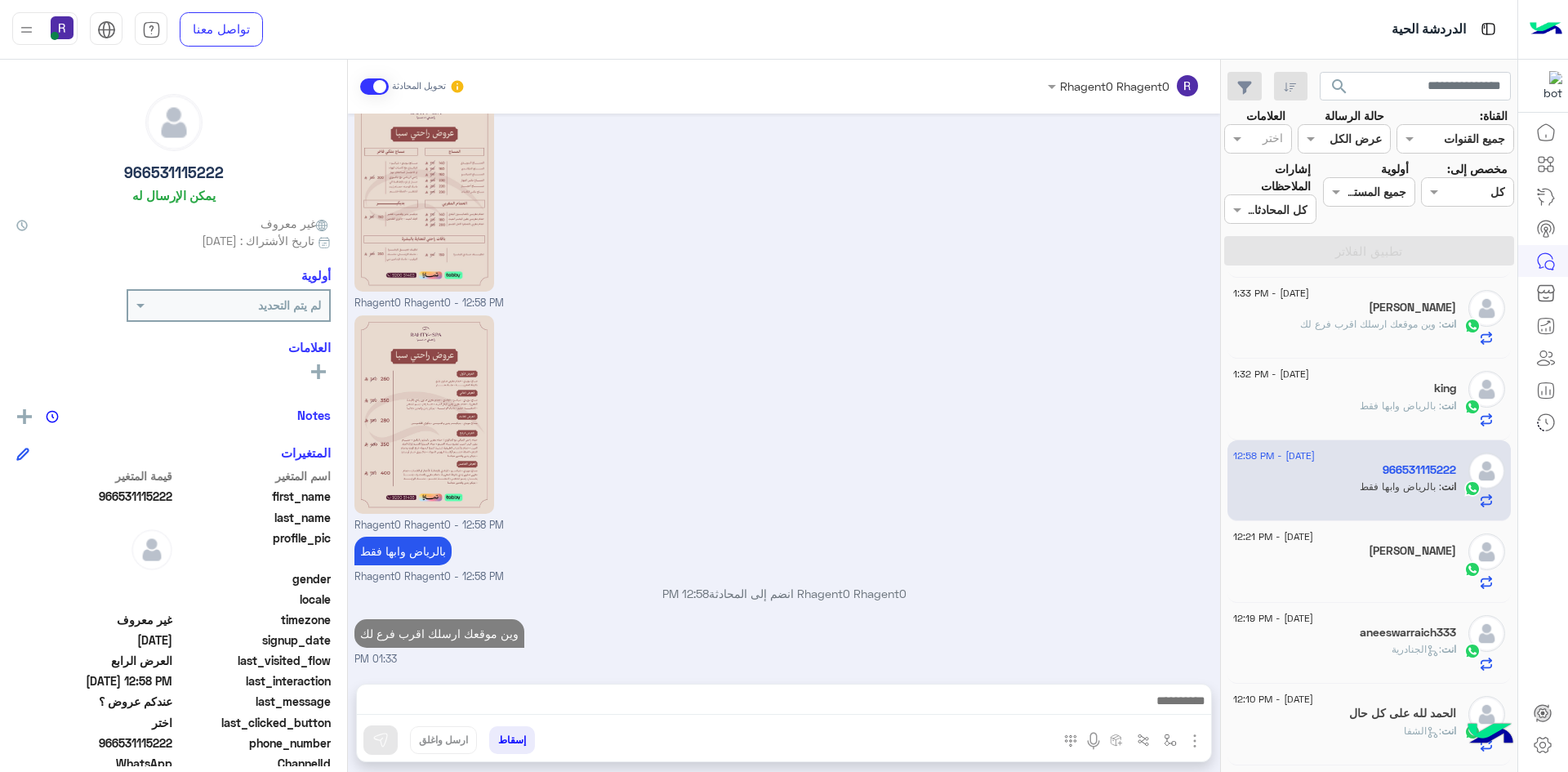
click at [1443, 574] on div at bounding box center [1344, 575] width 223 height 28
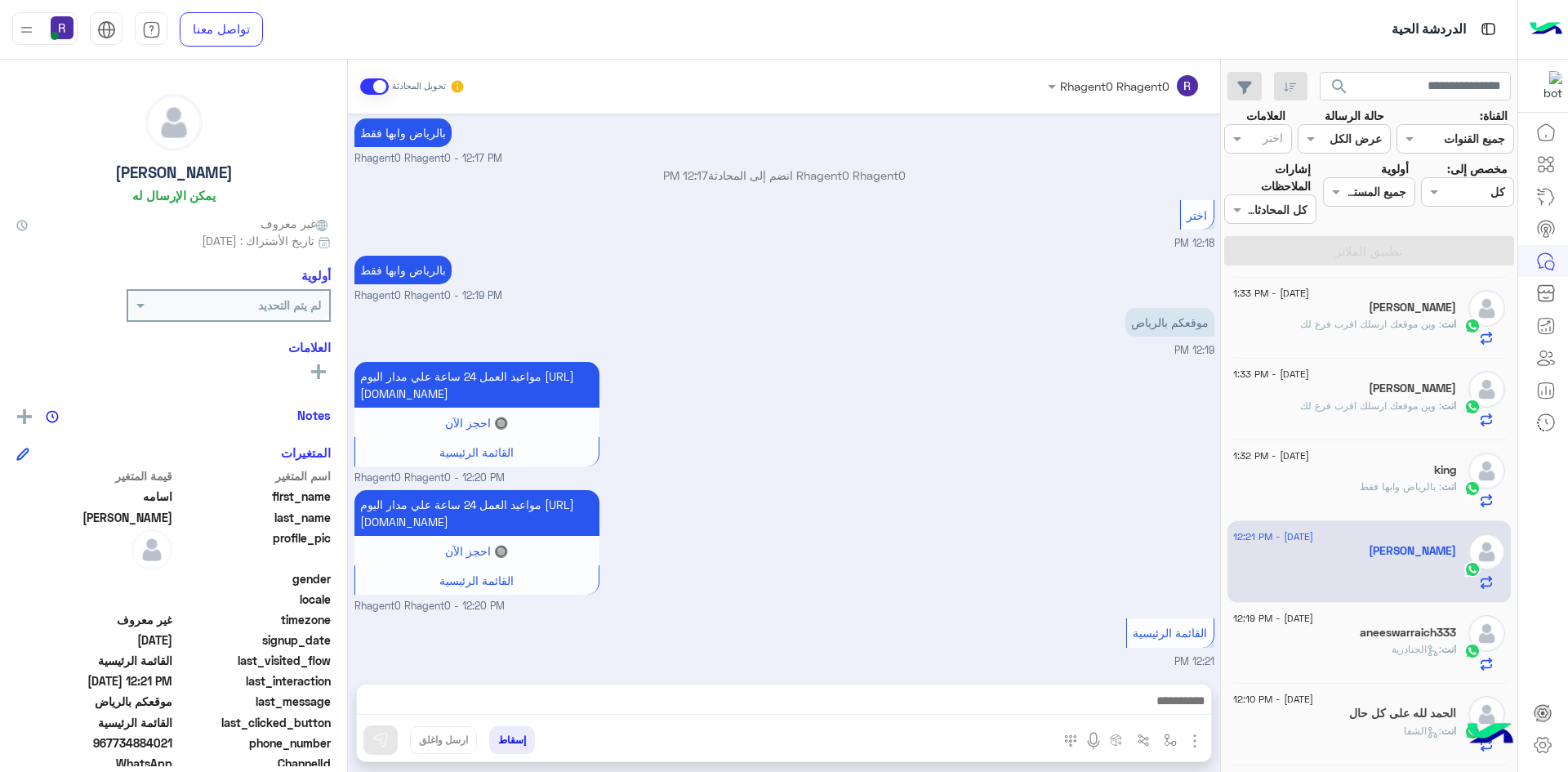
scroll to position [1520, 0]
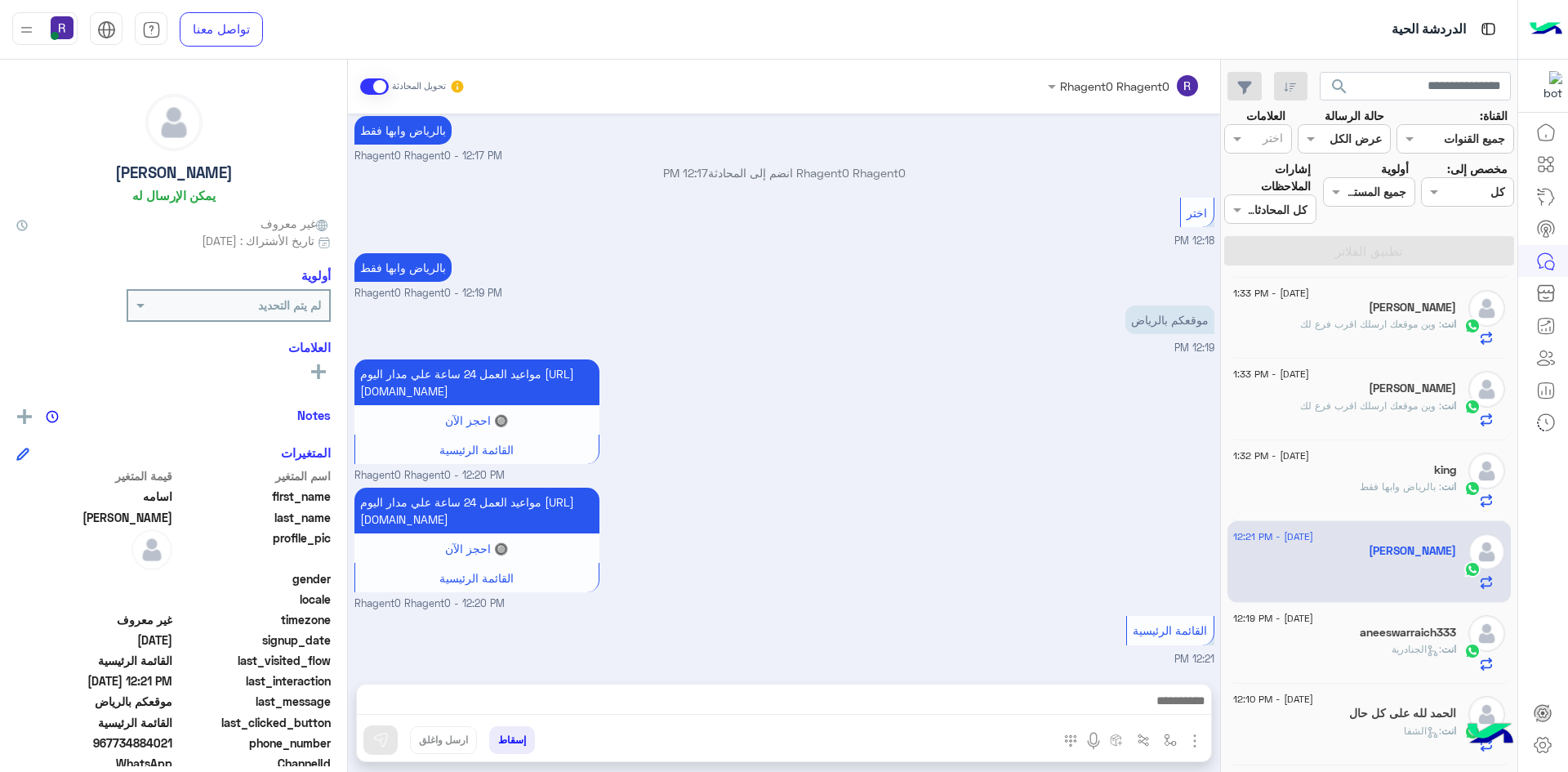
click at [1392, 651] on span ": الجنادرية" at bounding box center [1416, 649] width 50 height 12
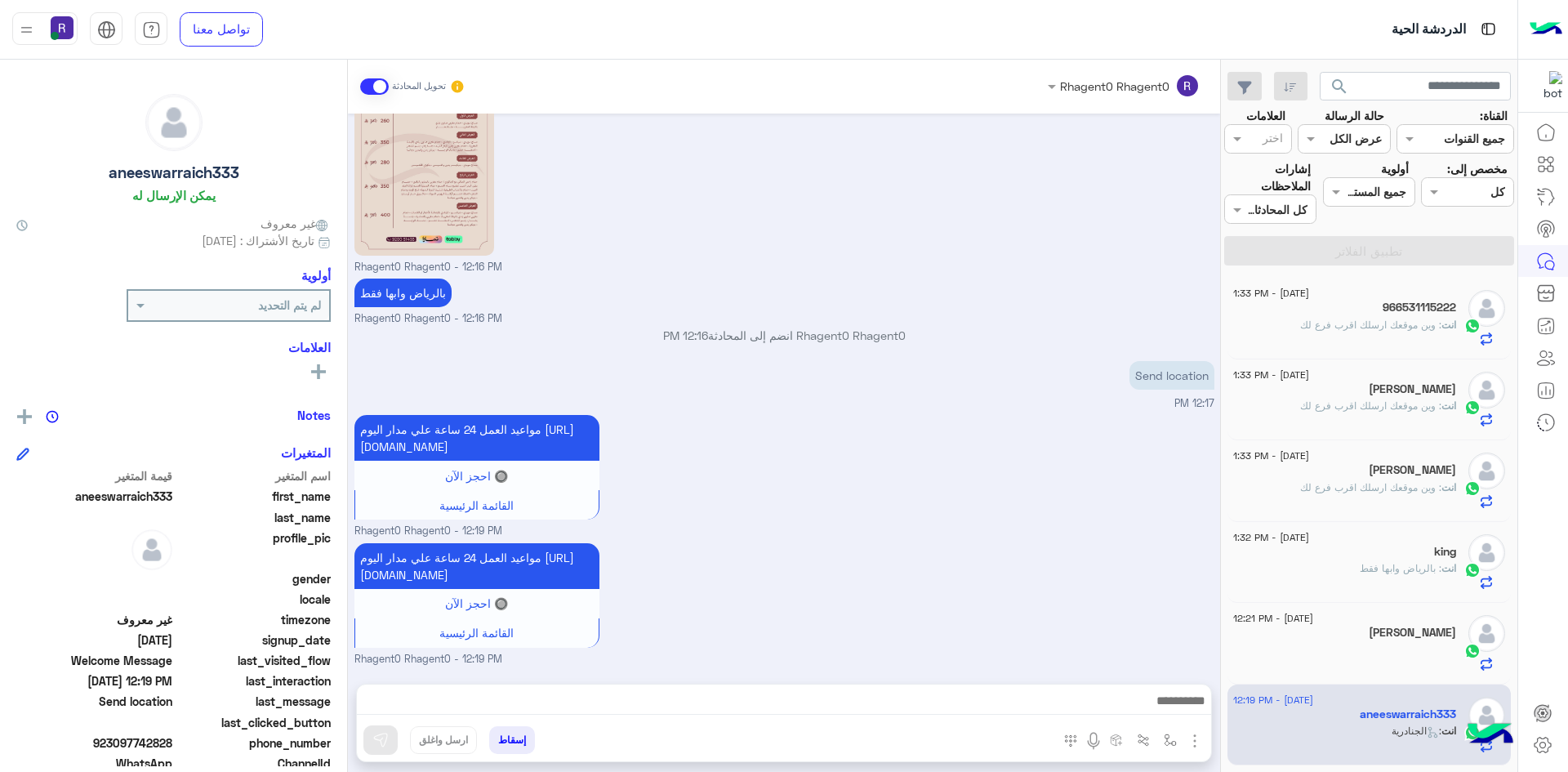
click at [1372, 321] on span ": وين موقعك ارسلك اقرب فرع لك" at bounding box center [1370, 324] width 141 height 12
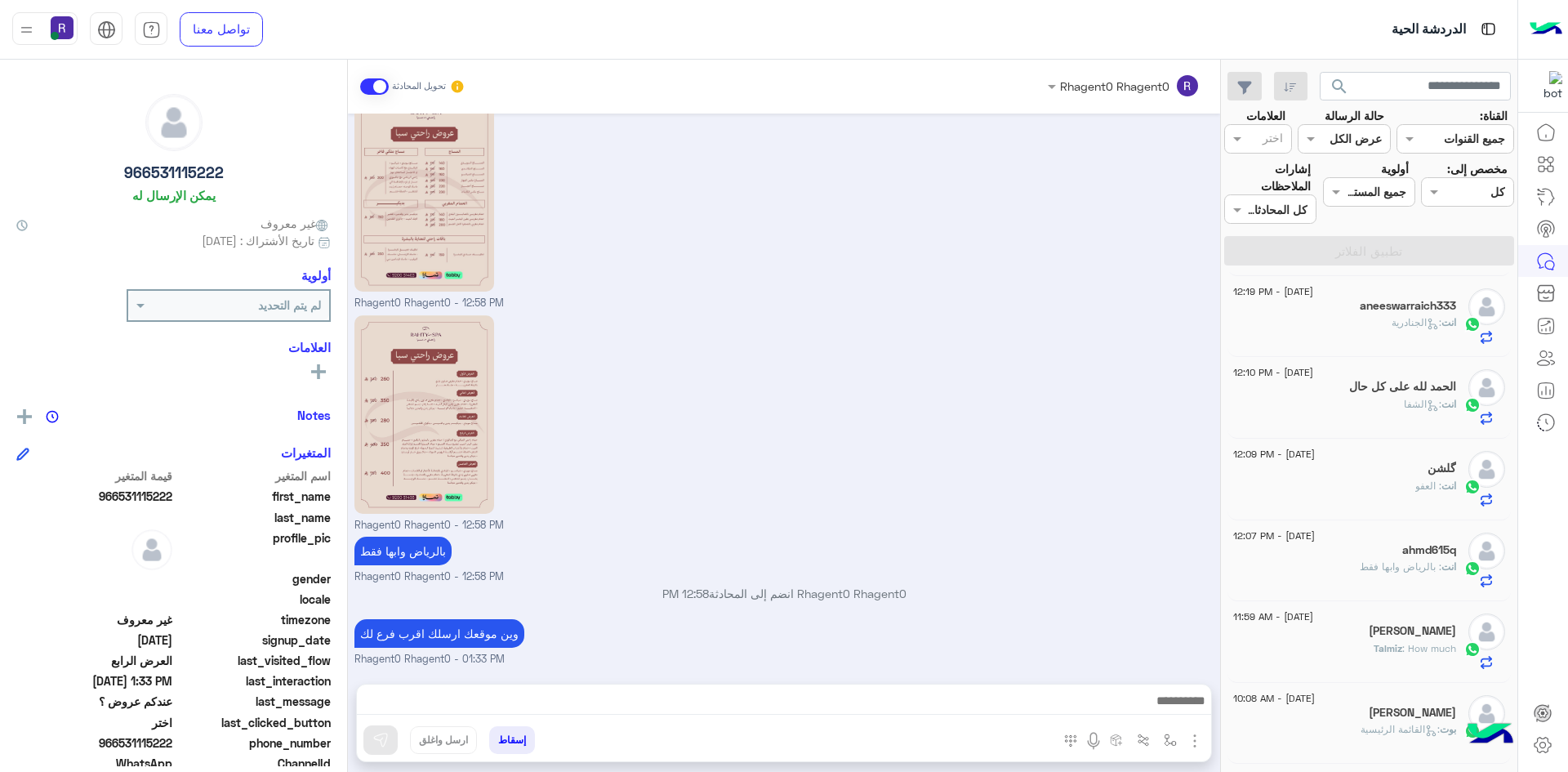
click at [1381, 708] on div "[PERSON_NAME]" at bounding box center [1344, 715] width 223 height 17
